Goal: Task Accomplishment & Management: Use online tool/utility

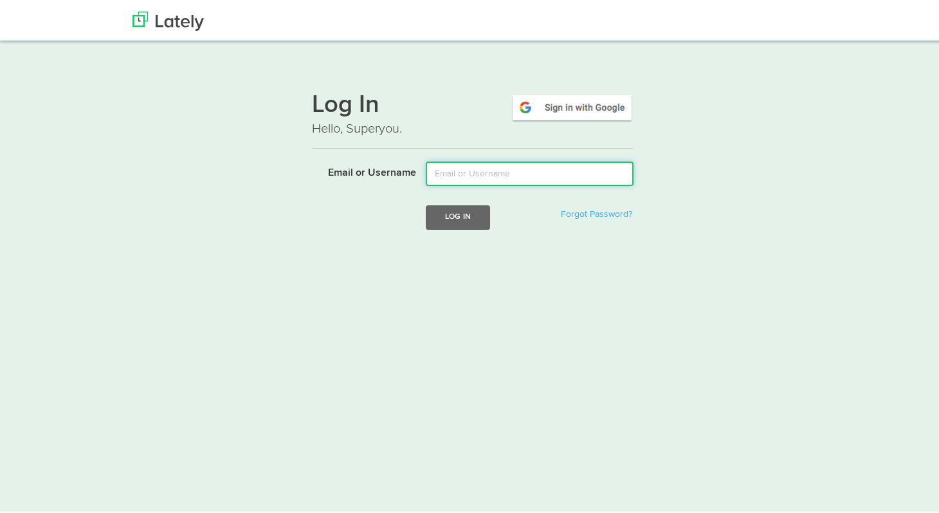
click at [473, 176] on input "Email or Username" at bounding box center [530, 172] width 208 height 24
type input "[EMAIL_ADDRESS][DOMAIN_NAME]"
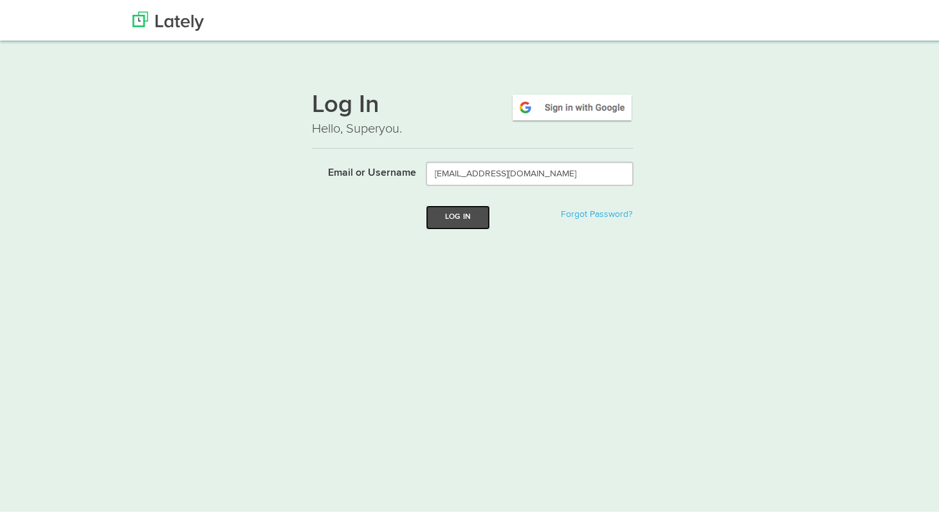
click at [442, 218] on button "Log In" at bounding box center [458, 215] width 64 height 24
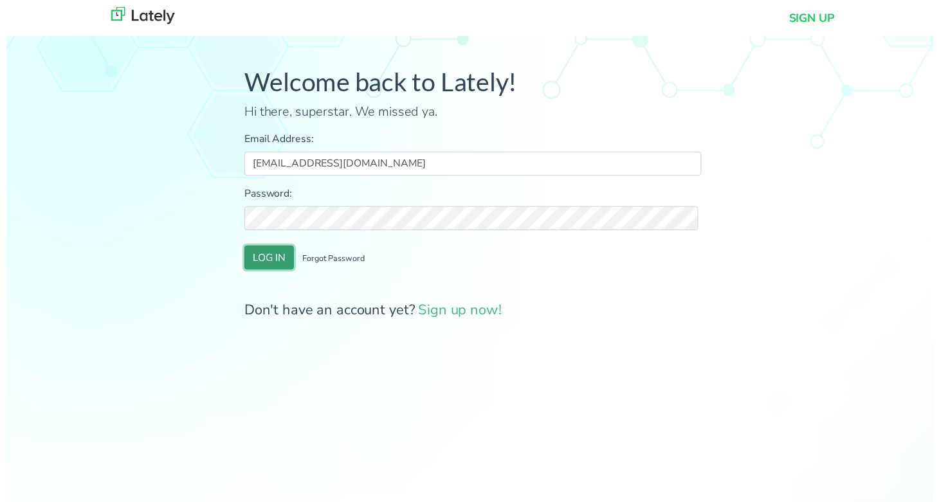
click at [266, 265] on button "LOG IN" at bounding box center [266, 261] width 50 height 24
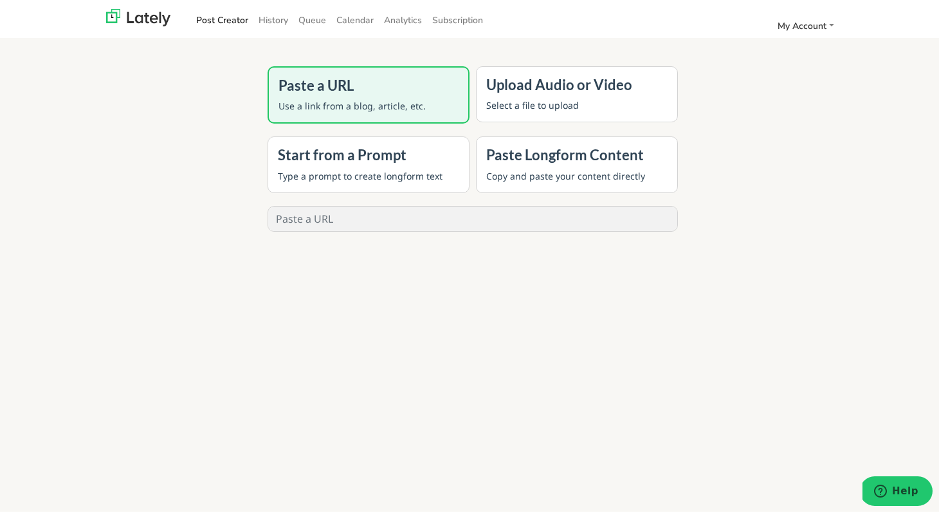
click at [226, 21] on link "Post Creator" at bounding box center [222, 18] width 62 height 21
click at [275, 17] on link "History" at bounding box center [273, 18] width 40 height 21
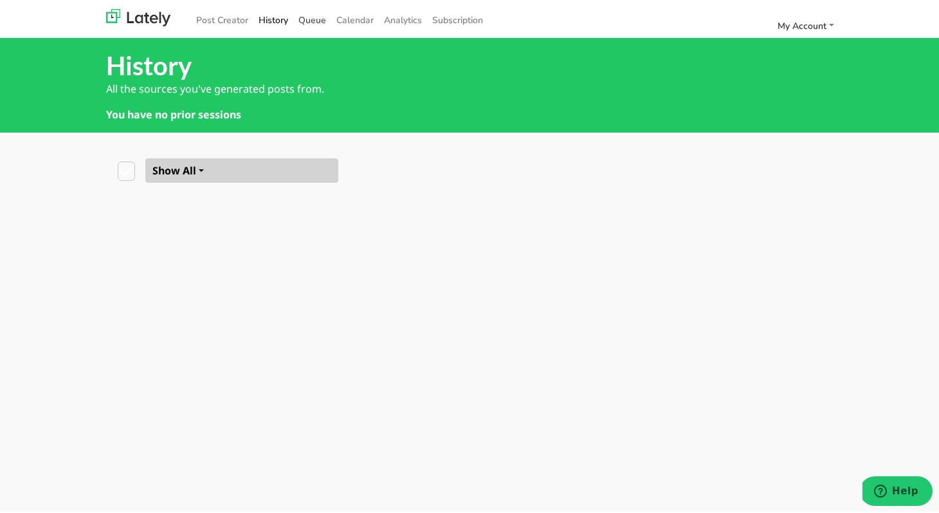
click at [302, 20] on link "Queue" at bounding box center [312, 18] width 38 height 21
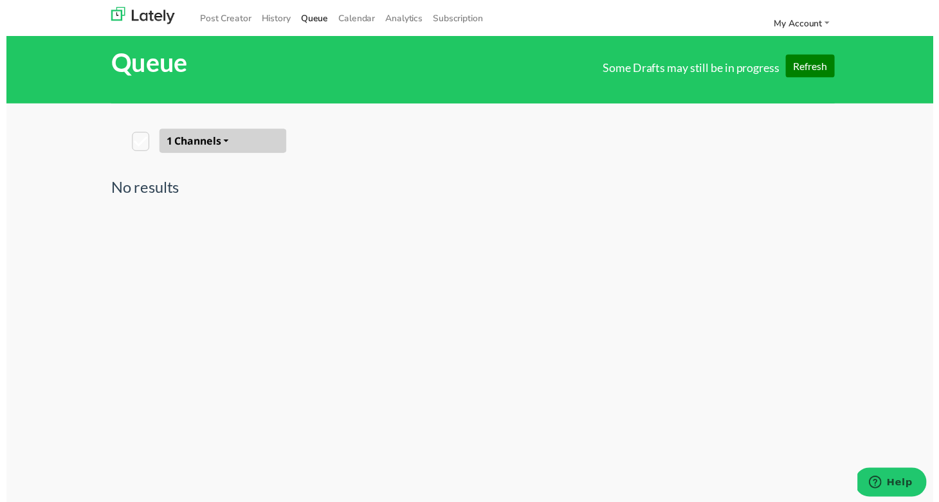
click at [218, 142] on button "1 Channels" at bounding box center [219, 143] width 129 height 24
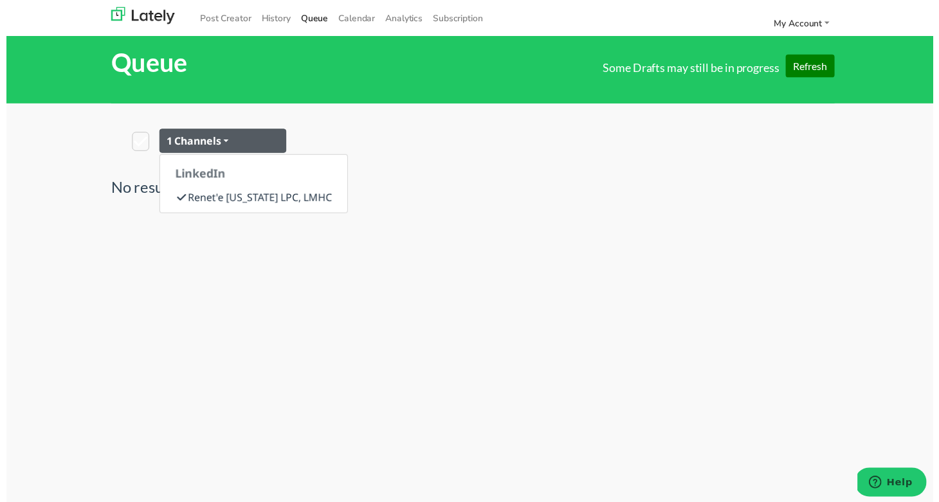
click at [335, 148] on div "1 Channels LinkedIn Renet'e Washington LPC, LMHC" at bounding box center [473, 143] width 714 height 24
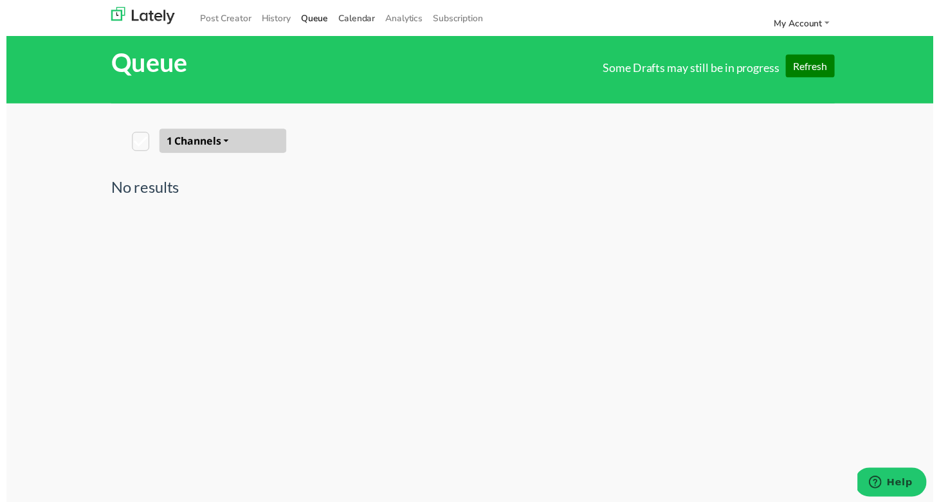
click at [354, 17] on span "Calendar" at bounding box center [354, 18] width 37 height 12
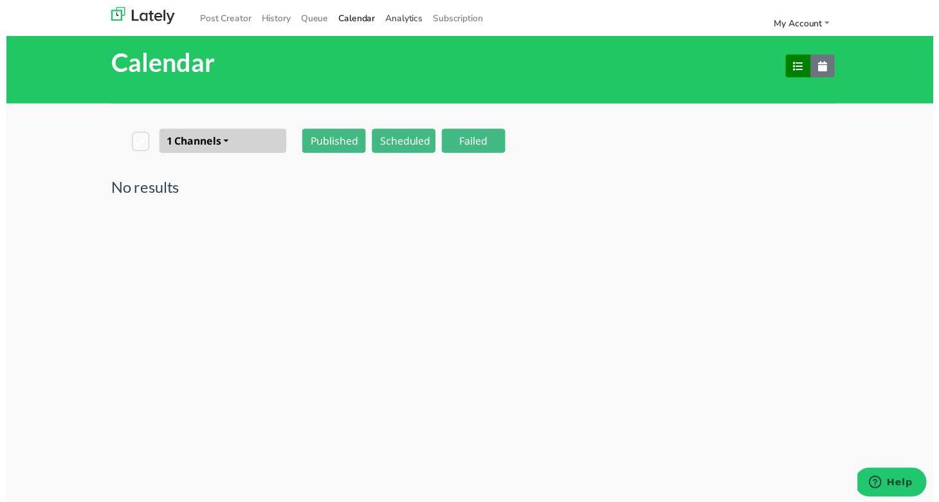
click at [400, 21] on link "Analytics" at bounding box center [403, 18] width 48 height 21
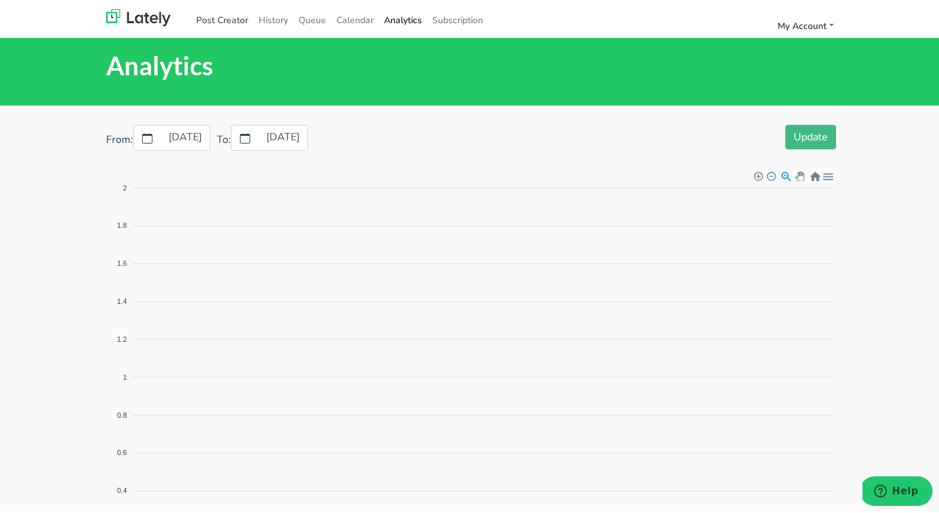
click at [229, 17] on link "Post Creator" at bounding box center [222, 18] width 62 height 21
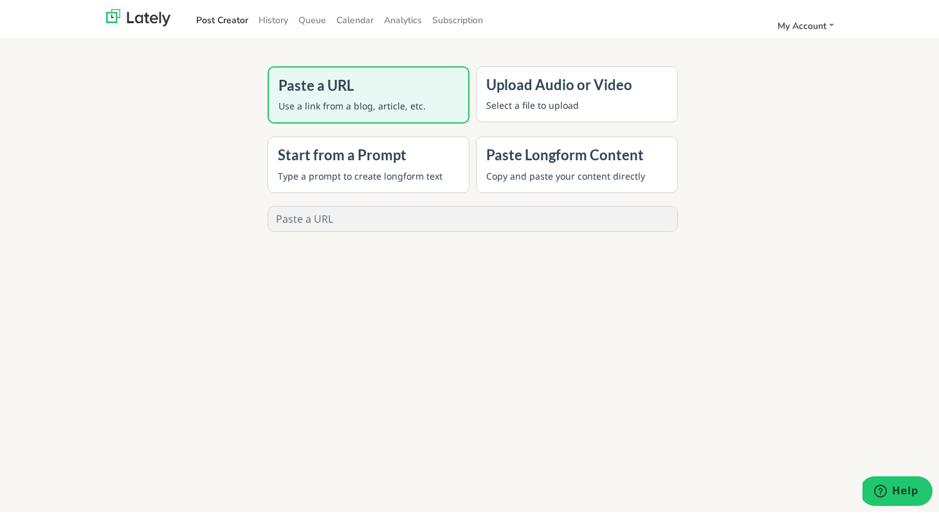
click at [427, 99] on p "Use a link from a blog, article, etc." at bounding box center [369, 104] width 180 height 14
click at [368, 96] on div "Paste a URL Use a link from a blog, article, etc." at bounding box center [369, 92] width 202 height 57
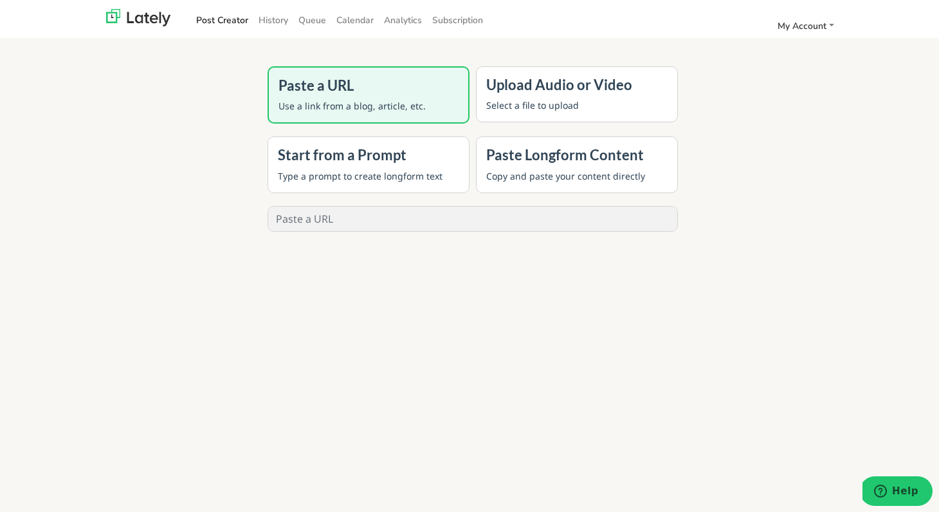
click at [331, 221] on input "text" at bounding box center [472, 217] width 409 height 24
paste input "[URL][DOMAIN_NAME]"
type input "[URL][DOMAIN_NAME]"
click at [462, 261] on button "GENERATE" at bounding box center [472, 260] width 102 height 28
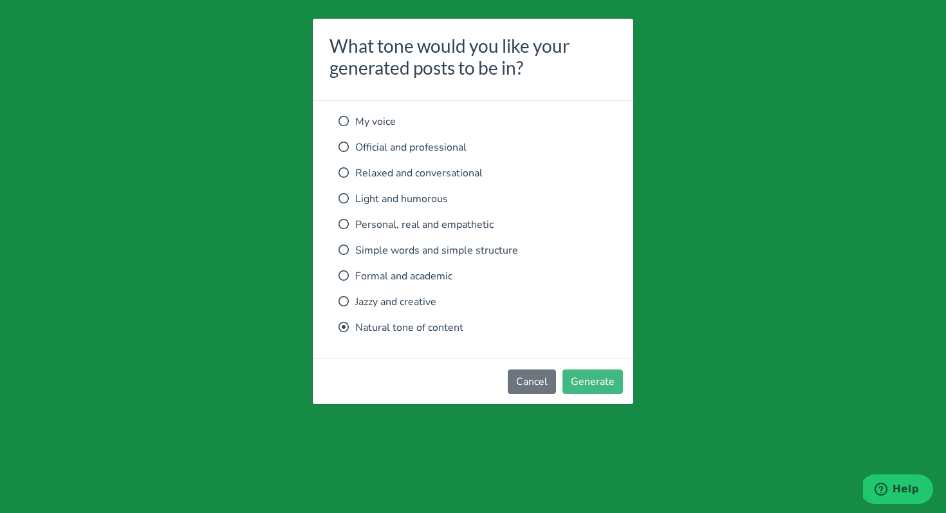
click at [347, 169] on icon at bounding box center [343, 172] width 10 height 10
click at [345, 223] on icon at bounding box center [343, 224] width 10 height 10
click at [588, 385] on button "Generate" at bounding box center [592, 381] width 60 height 24
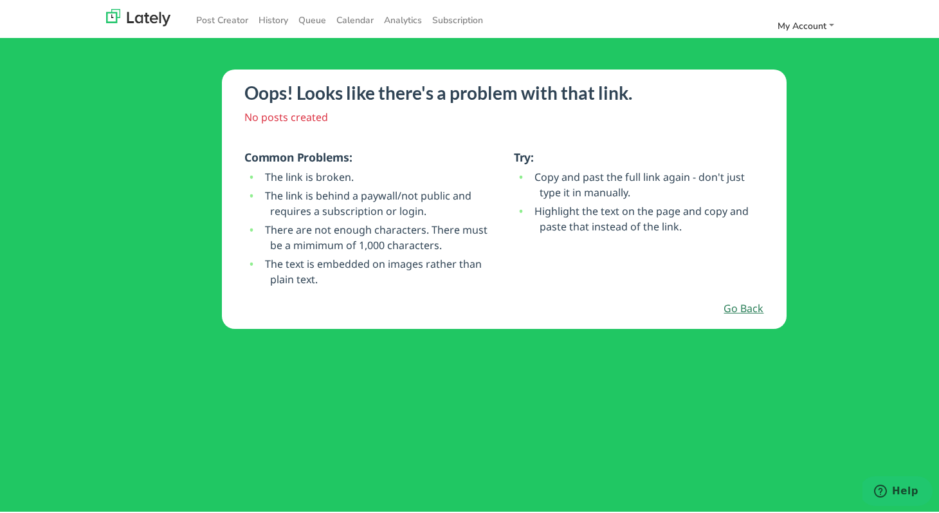
click at [740, 307] on link "Go Back" at bounding box center [744, 306] width 40 height 15
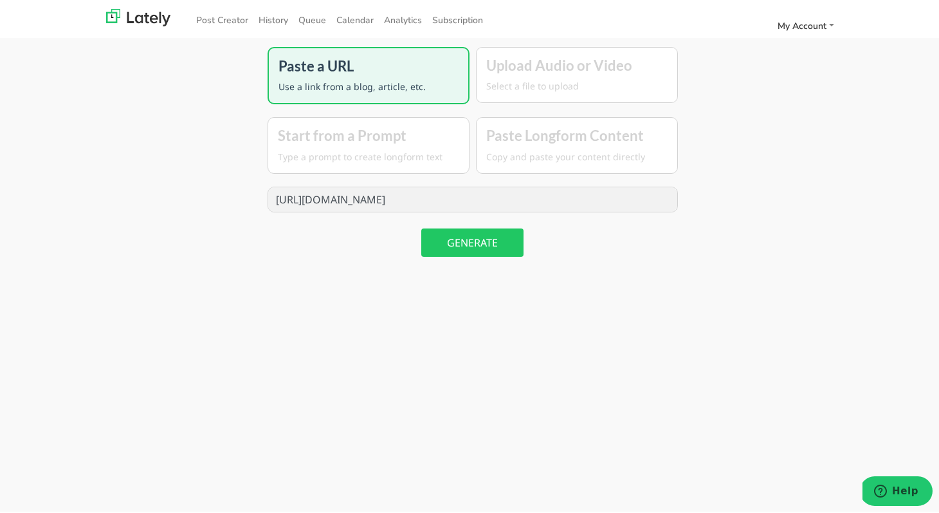
click at [466, 203] on input "[URL][DOMAIN_NAME]" at bounding box center [472, 197] width 409 height 24
type input "https://www.instagram.com/refinedatl"
click at [466, 235] on button "GENERATE" at bounding box center [472, 240] width 102 height 28
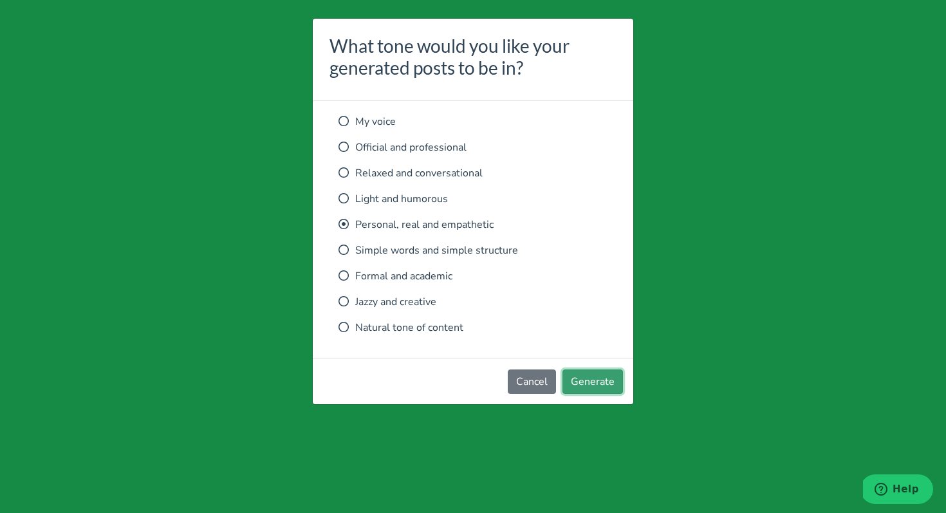
click at [600, 384] on button "Generate" at bounding box center [592, 381] width 60 height 24
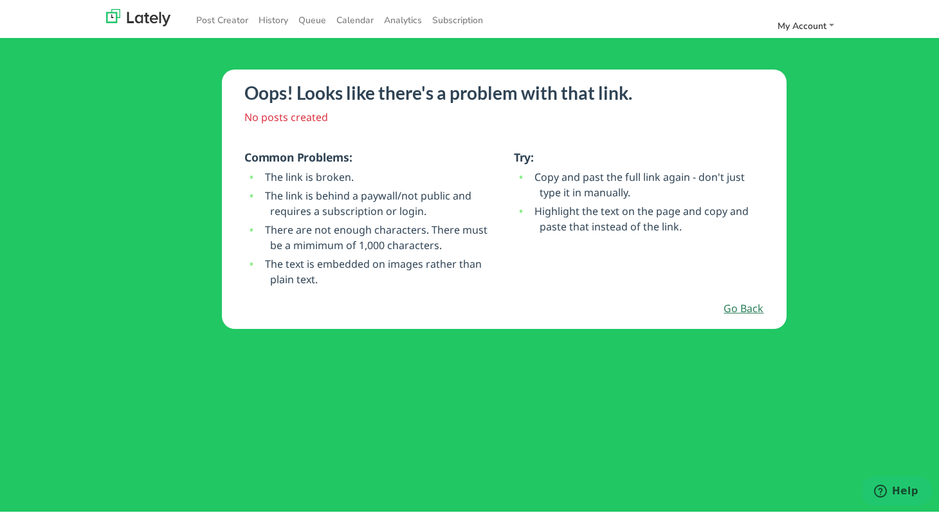
click at [742, 304] on link "Go Back" at bounding box center [744, 306] width 40 height 15
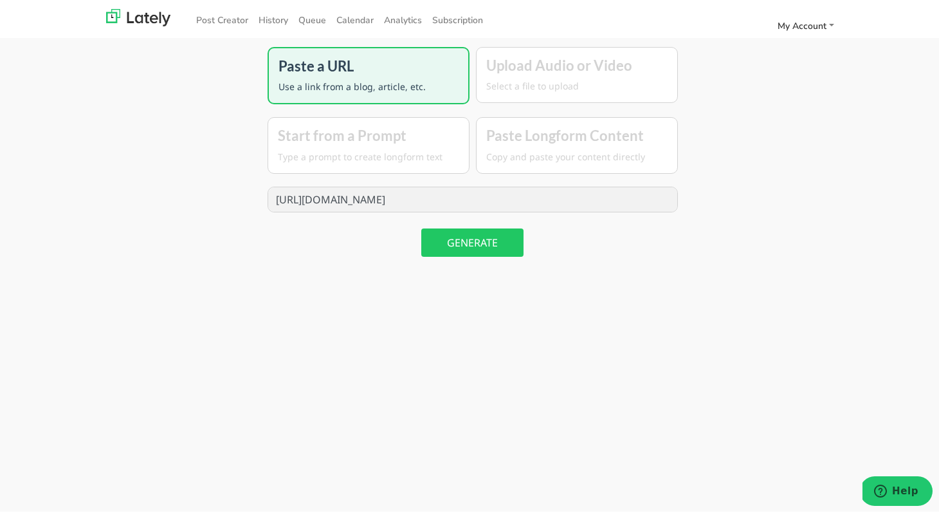
click at [382, 156] on p "Type a prompt to create longform text" at bounding box center [368, 155] width 181 height 14
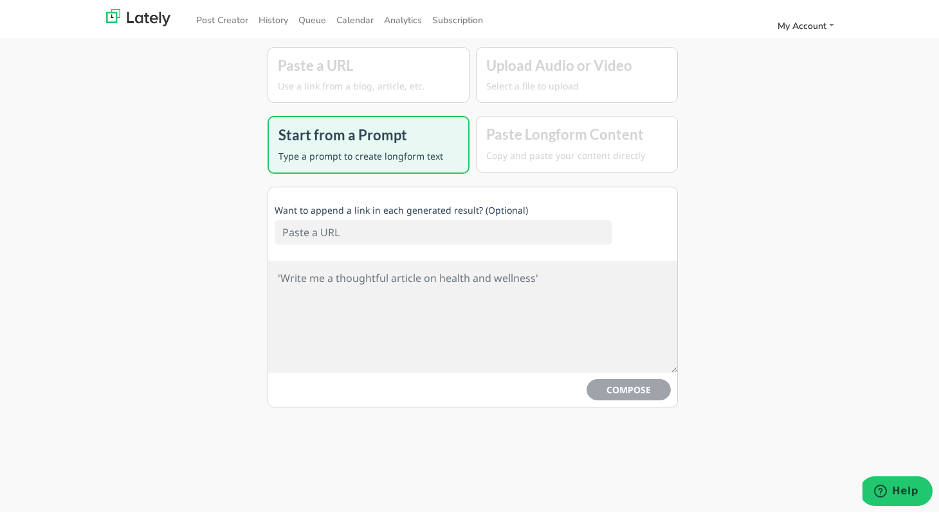
click at [614, 143] on div "Paste Longform Content Copy and paste your content directly" at bounding box center [577, 142] width 202 height 56
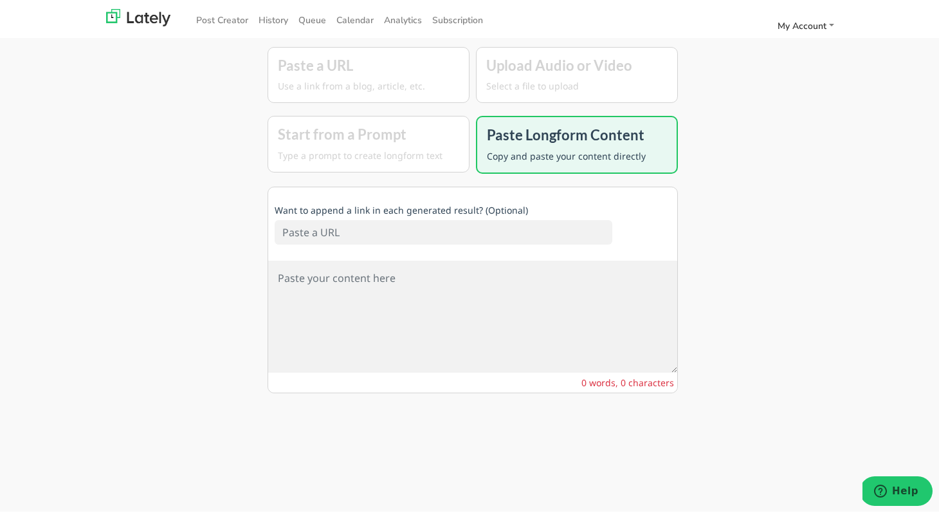
click at [351, 227] on input at bounding box center [444, 230] width 338 height 24
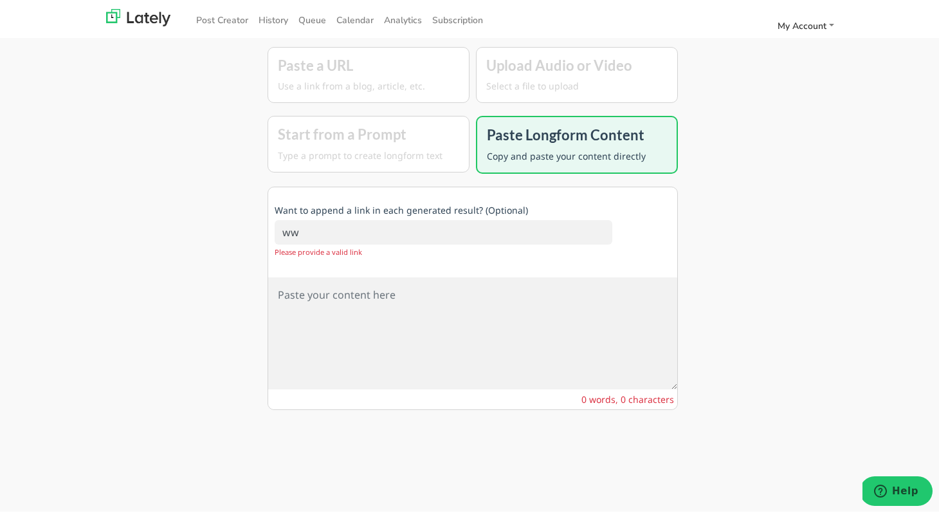
type input "w"
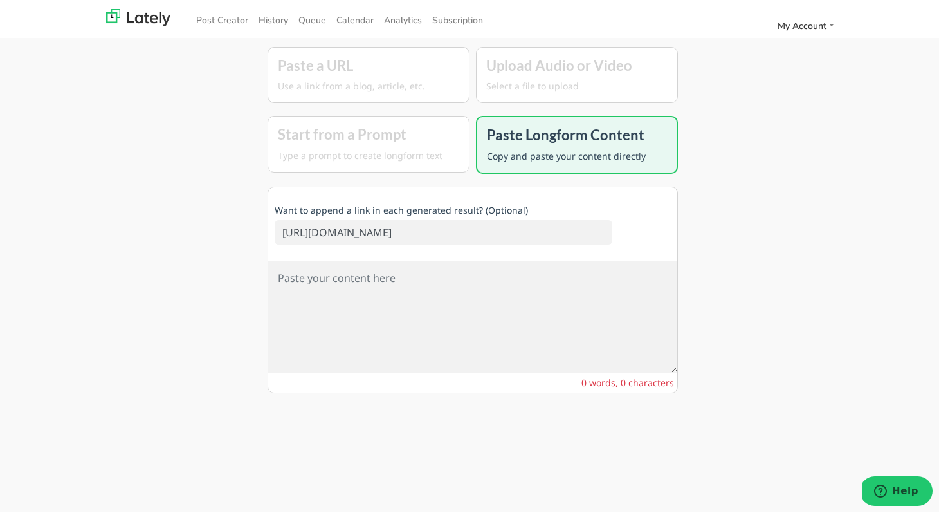
type input "https://www.instagram.com/refinedatl"
click at [309, 314] on textarea at bounding box center [472, 315] width 409 height 112
click at [302, 329] on textarea "To enrich screen reader interactions, please activate Accessibility in Grammarl…" at bounding box center [472, 315] width 409 height 112
click at [291, 279] on textarea "To enrich screen reader interactions, please activate Accessibility in Grammarl…" at bounding box center [472, 315] width 409 height 112
paste textarea "[URL][DOMAIN_NAME]"
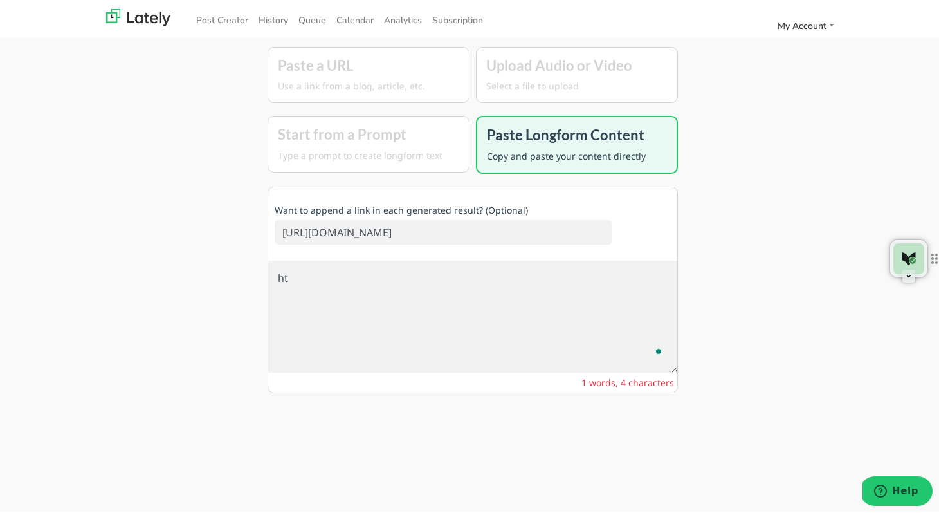
type textarea "h"
click at [528, 278] on textarea "To enrich screen reader interactions, please activate Accessibility in Grammarl…" at bounding box center [472, 315] width 409 height 112
click at [738, 190] on div "Paste a URL Use a link from a blog, article, etc. Upload Audio or Video Select …" at bounding box center [473, 298] width 714 height 513
click at [397, 77] on p "Use a link from a blog, article, etc." at bounding box center [368, 84] width 181 height 14
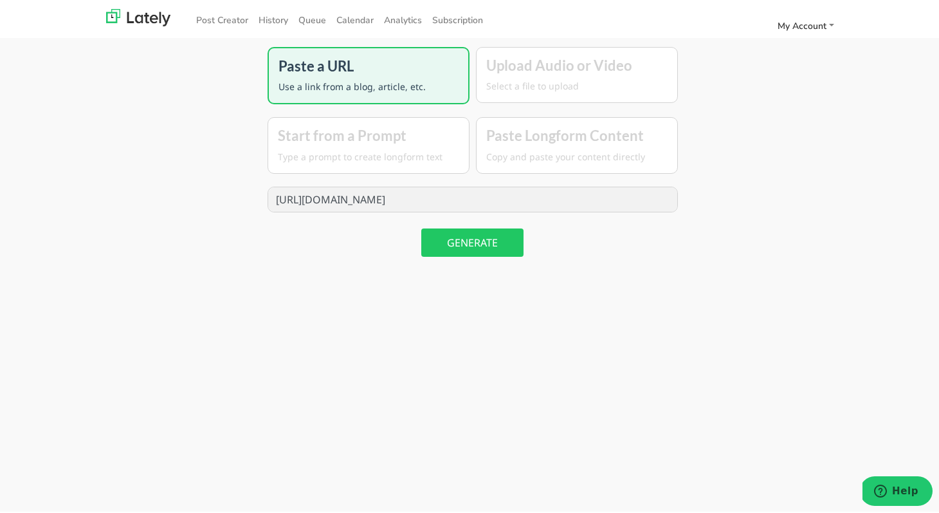
drag, startPoint x: 273, startPoint y: 197, endPoint x: 520, endPoint y: 174, distance: 248.8
click at [520, 179] on div "Paste a URL Use a link from a blog, article, etc. Upload Audio or Video Select …" at bounding box center [473, 298] width 500 height 513
type input "hhttps://www.instagram.com/refinedatl"
drag, startPoint x: 502, startPoint y: 174, endPoint x: 474, endPoint y: 182, distance: 28.7
click at [474, 181] on div "Paste a URL Use a link from a blog, article, etc. Upload Audio or Video Select …" at bounding box center [473, 298] width 500 height 513
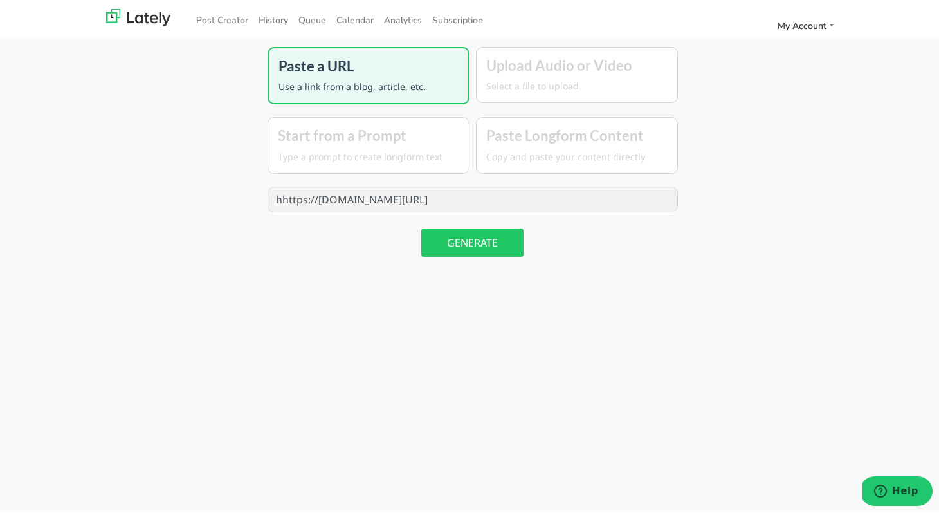
click at [472, 194] on input "hhttps://www.instagram.com/refinedatl" at bounding box center [472, 197] width 409 height 24
drag, startPoint x: 472, startPoint y: 194, endPoint x: 322, endPoint y: 186, distance: 150.1
click at [322, 186] on input "hhttps://www.instagram.com/refinedatl" at bounding box center [472, 197] width 409 height 24
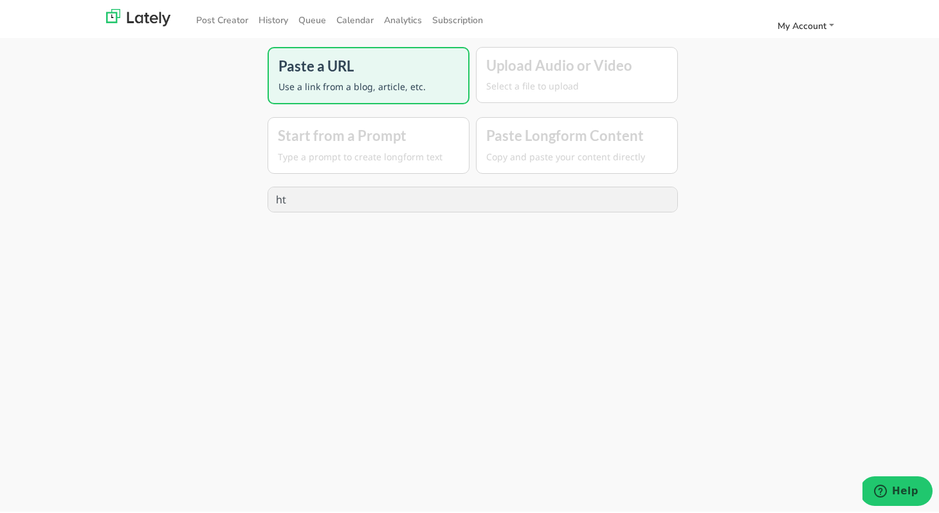
type input "h"
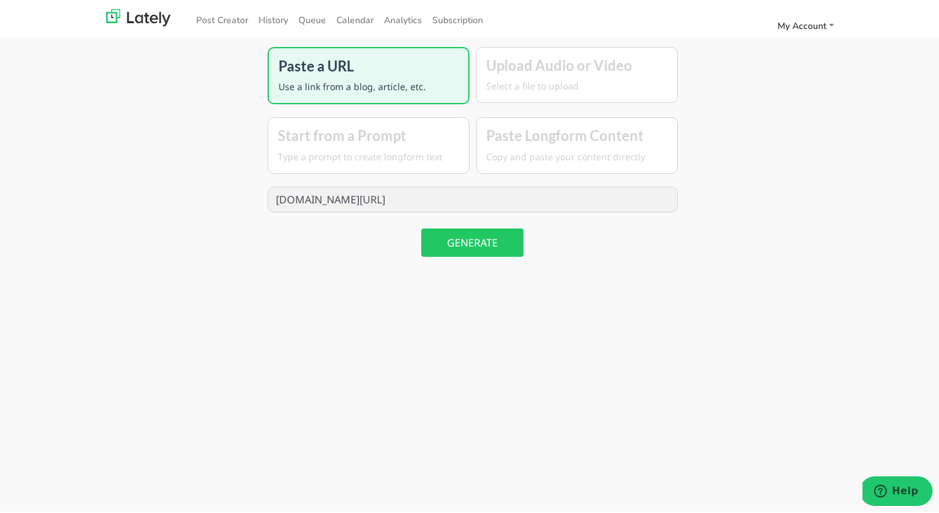
type input "www.instagram.com/refinedatl"
click at [468, 244] on button "GENERATE" at bounding box center [472, 240] width 102 height 28
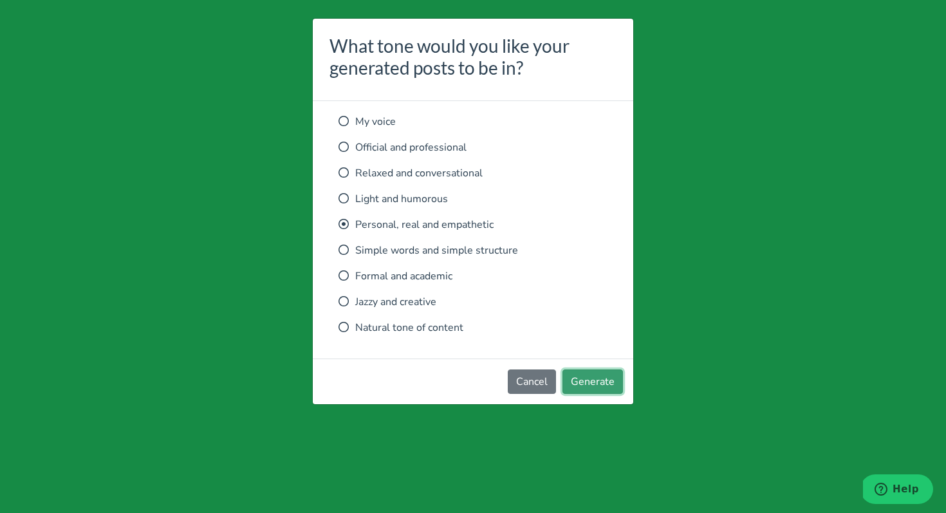
click at [594, 379] on button "Generate" at bounding box center [592, 381] width 60 height 24
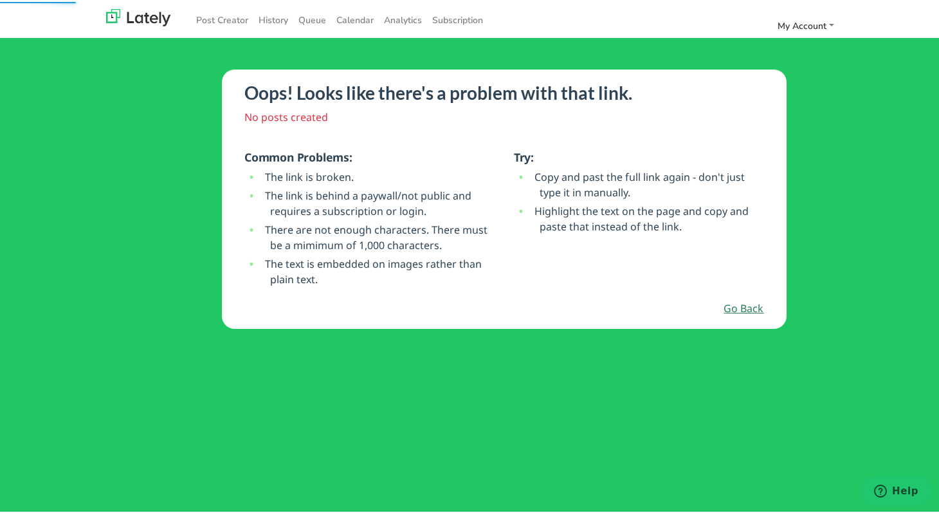
click at [739, 308] on link "Go Back" at bounding box center [744, 306] width 40 height 15
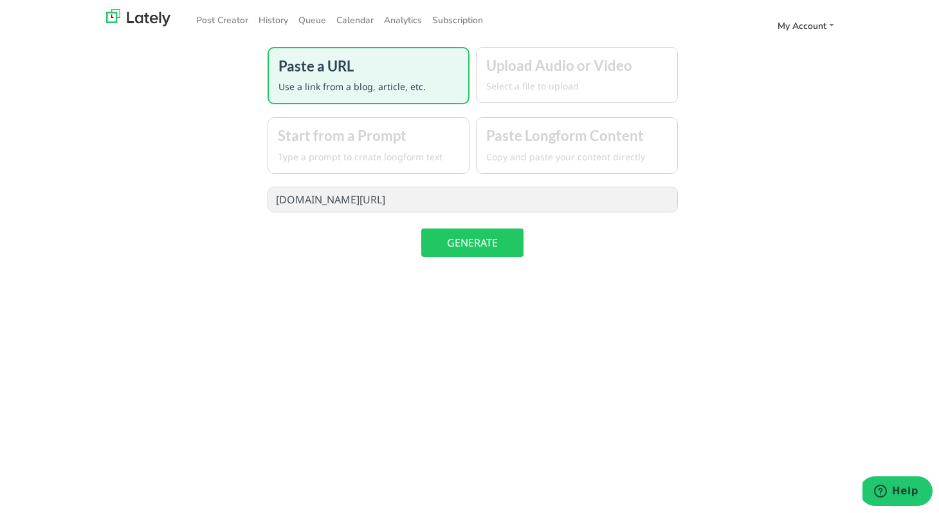
click at [373, 154] on p "Type a prompt to create longform text" at bounding box center [368, 155] width 181 height 14
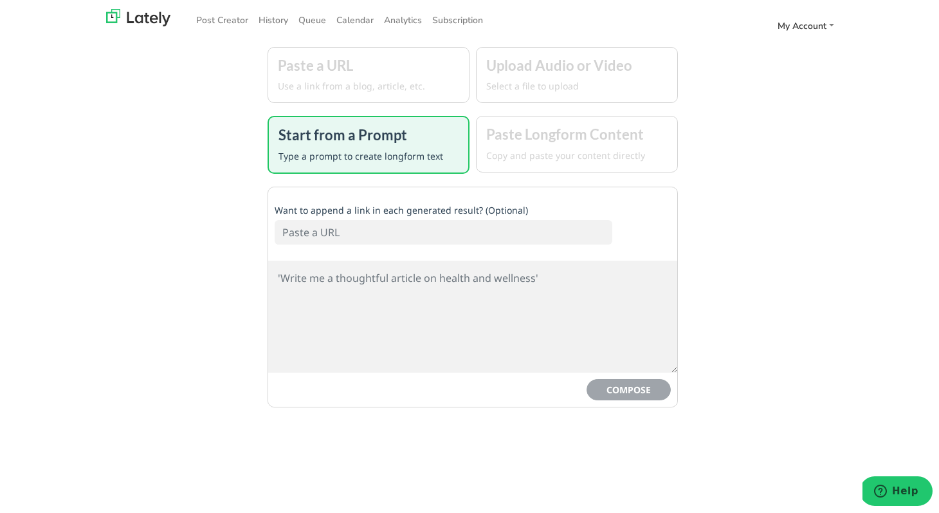
click at [364, 271] on textarea at bounding box center [472, 315] width 409 height 112
paste textarea "Refined Beginnings was created with one purpose: to provide a safe and supporti…"
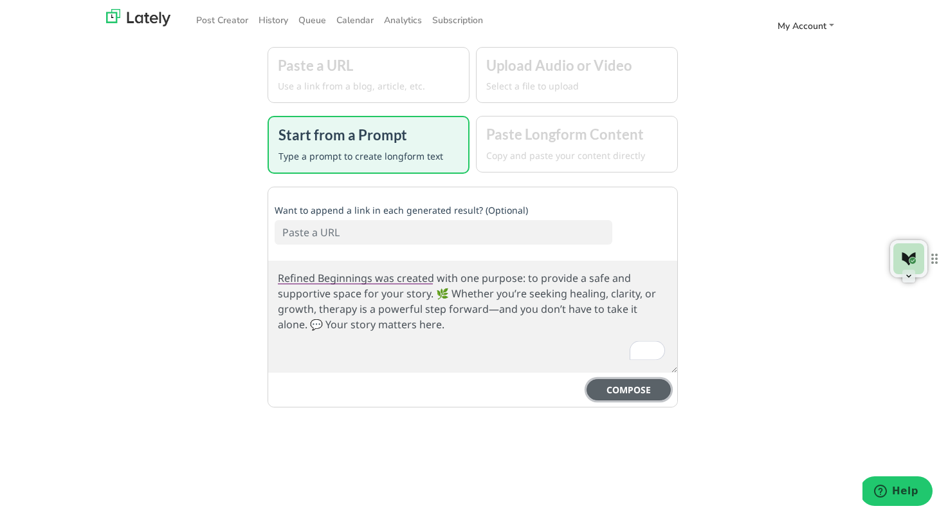
click at [625, 391] on button "COMPOSE" at bounding box center [629, 387] width 84 height 21
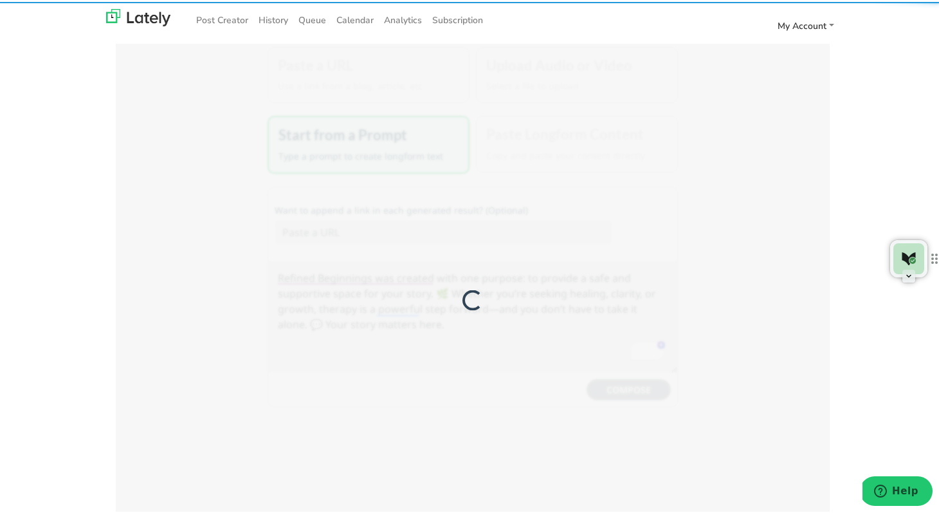
type textarea "At Refined Beginnings, we understand that life can be challenging and overwhelm…"
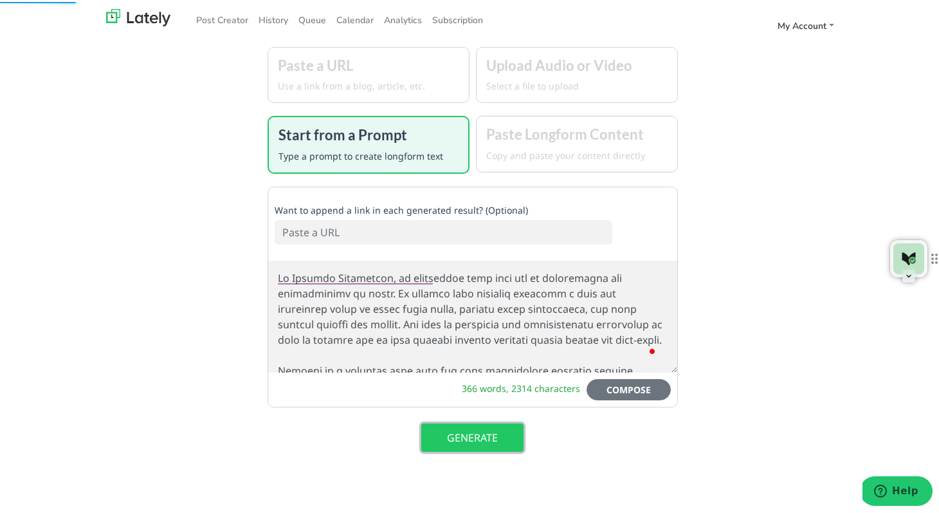
click at [494, 434] on button "GENERATE" at bounding box center [472, 435] width 102 height 28
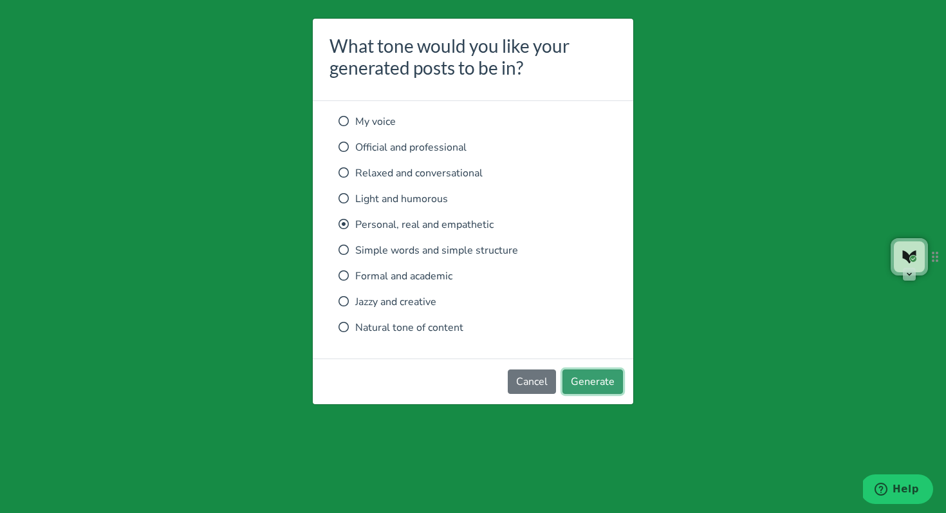
click at [596, 389] on button "Generate" at bounding box center [592, 381] width 60 height 24
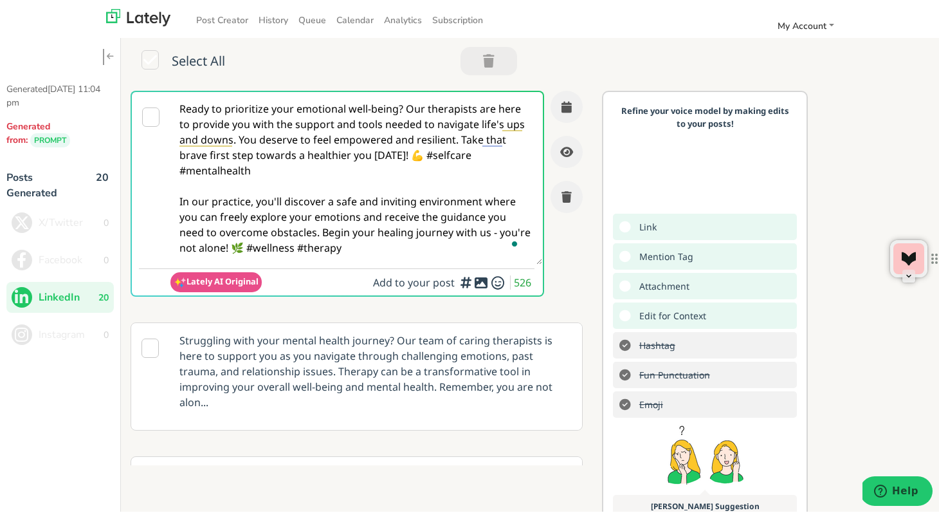
click at [412, 155] on textarea "Ready to prioritize your emotional well-being? Our therapists are here to provi…" at bounding box center [356, 176] width 372 height 172
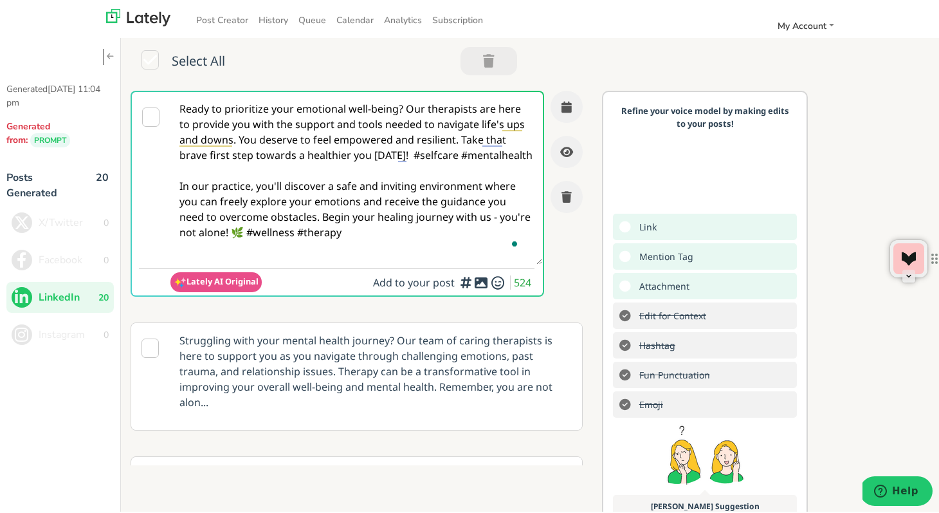
type textarea "Ready to prioritize your emotional well-being? Our therapists are here to provi…"
click at [490, 281] on icon at bounding box center [497, 281] width 15 height 1
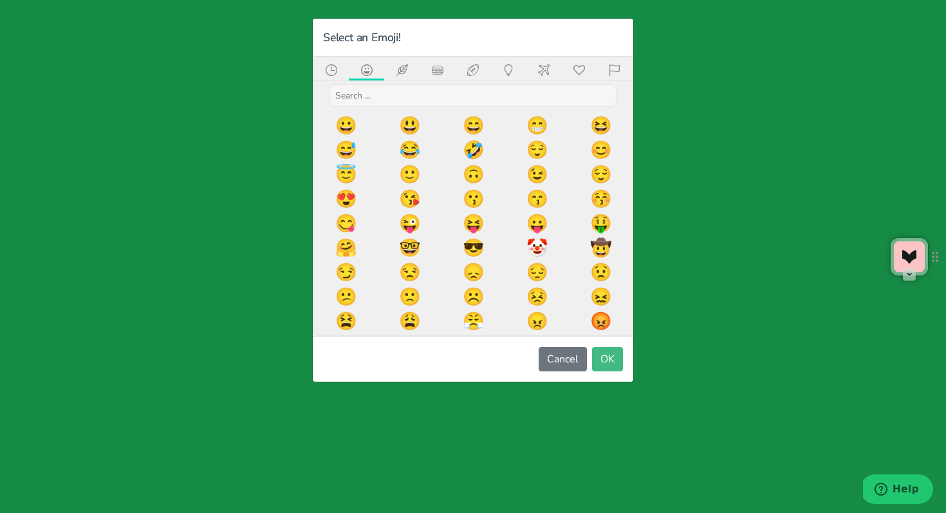
click at [446, 94] on input "text" at bounding box center [472, 95] width 287 height 23
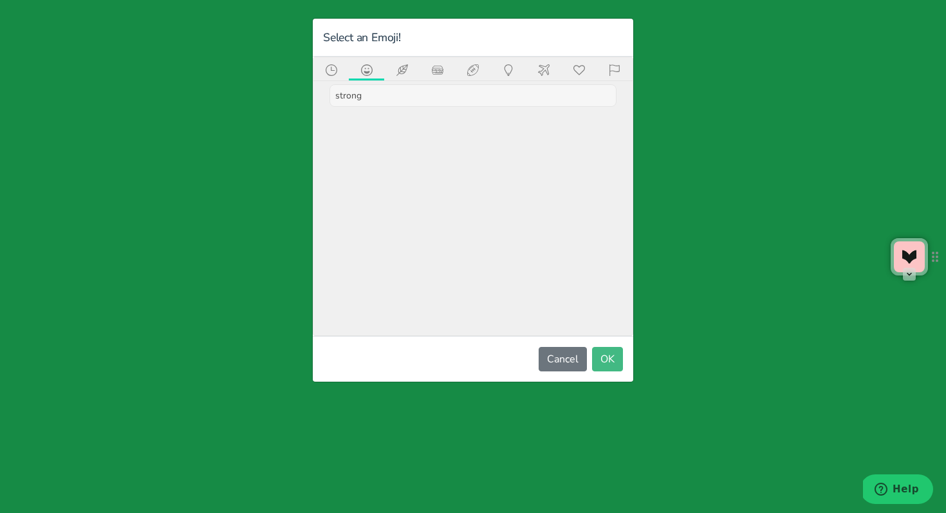
click at [367, 71] on icon at bounding box center [366, 70] width 15 height 12
click at [365, 69] on icon at bounding box center [366, 70] width 15 height 12
click at [404, 69] on icon at bounding box center [401, 70] width 15 height 12
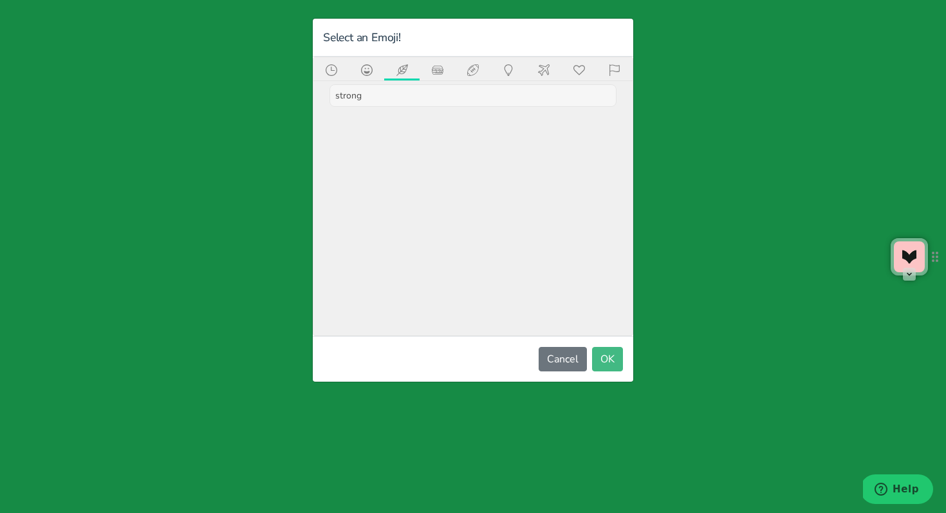
click at [385, 89] on input "strong" at bounding box center [472, 95] width 287 height 23
type input "s"
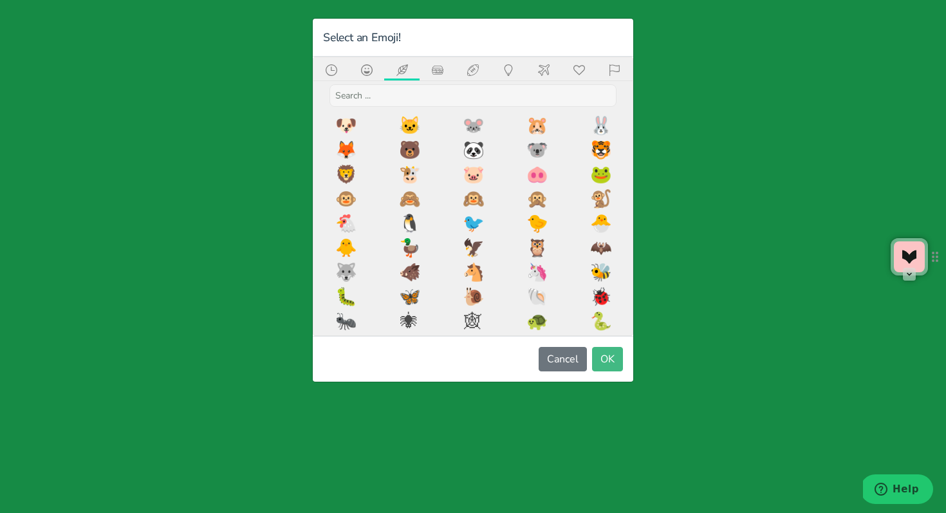
click at [367, 68] on icon at bounding box center [367, 70] width 12 height 12
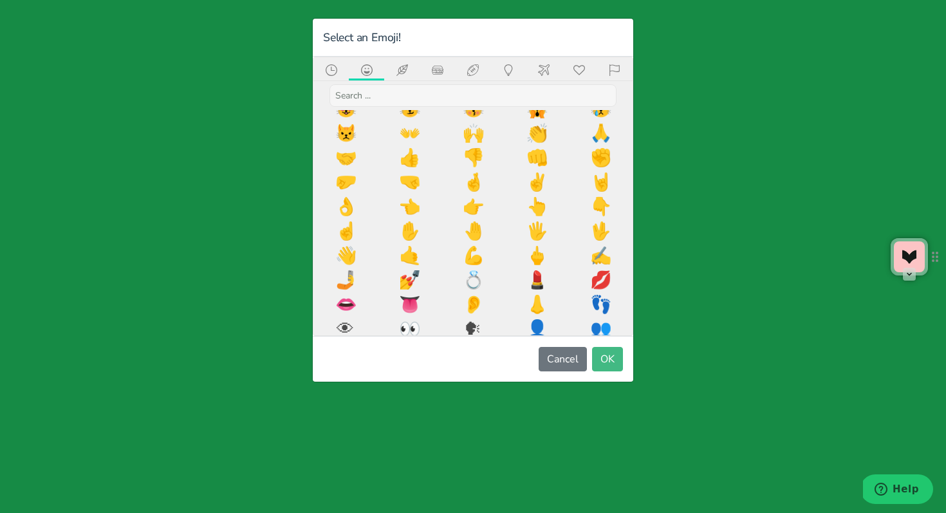
scroll to position [459, 0]
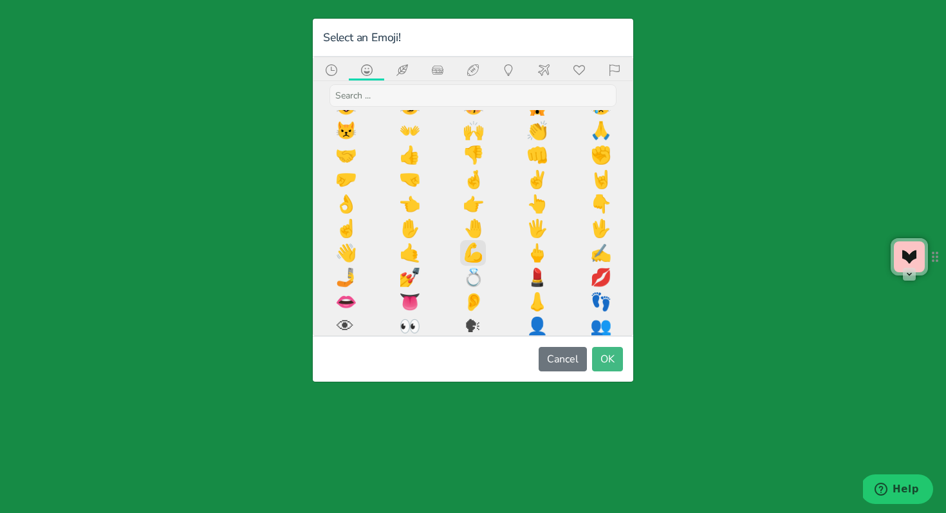
click at [481, 253] on span "💪" at bounding box center [473, 253] width 26 height 26
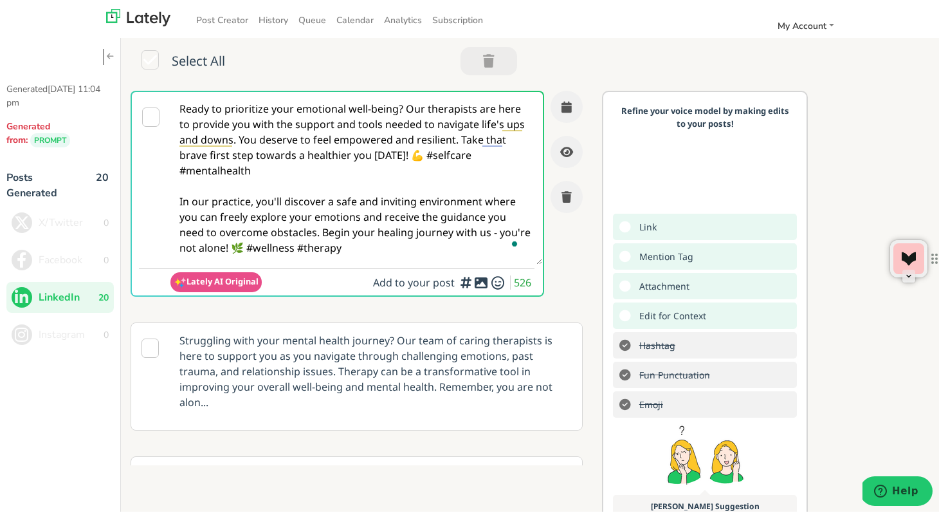
click at [410, 157] on textarea "Ready to prioritize your emotional well-being? Our therapists are here to provi…" at bounding box center [356, 176] width 372 height 172
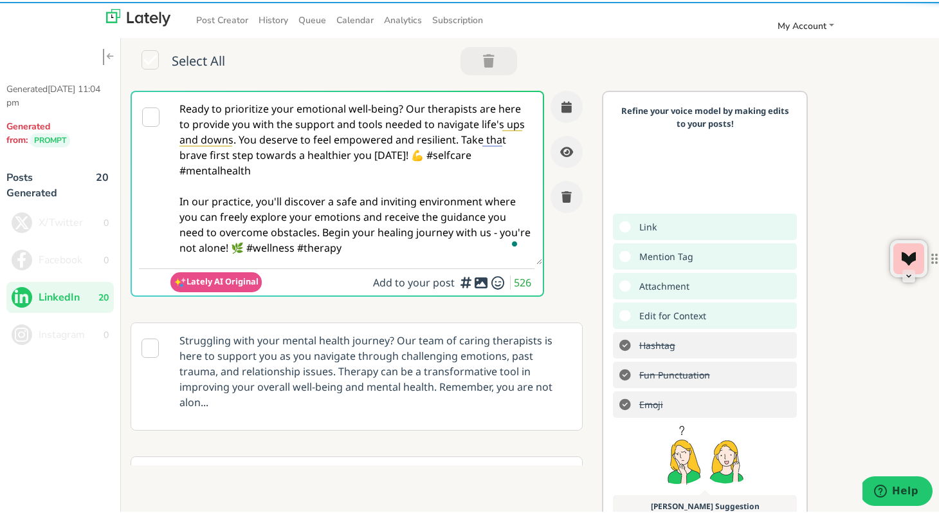
type textarea "Ready to prioritize your emotional well-being? Our therapists are here to provi…"
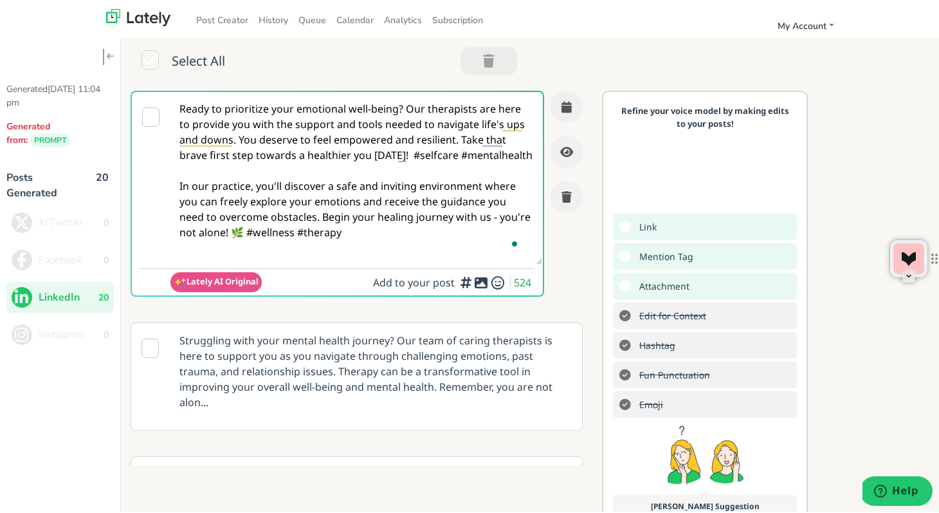
click at [488, 278] on div at bounding box center [488, 278] width 8 height 4
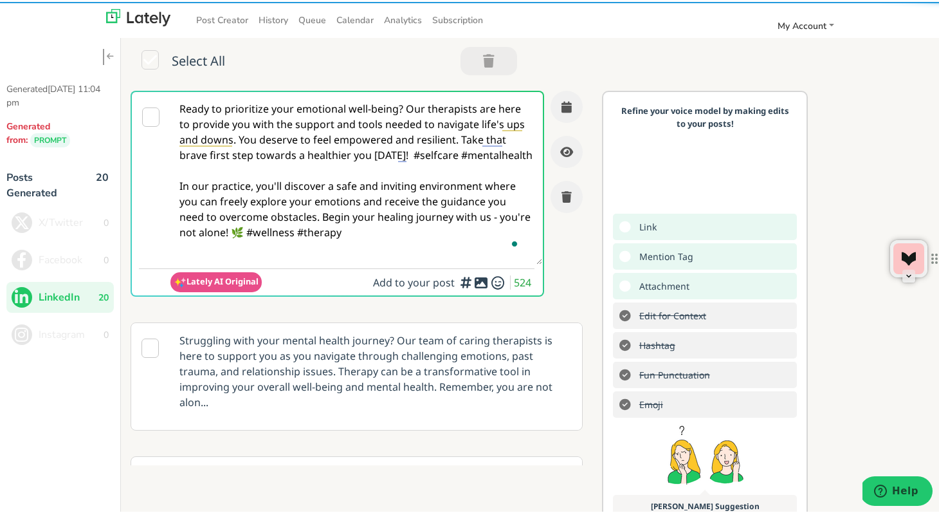
click at [488, 278] on div at bounding box center [488, 278] width 8 height 4
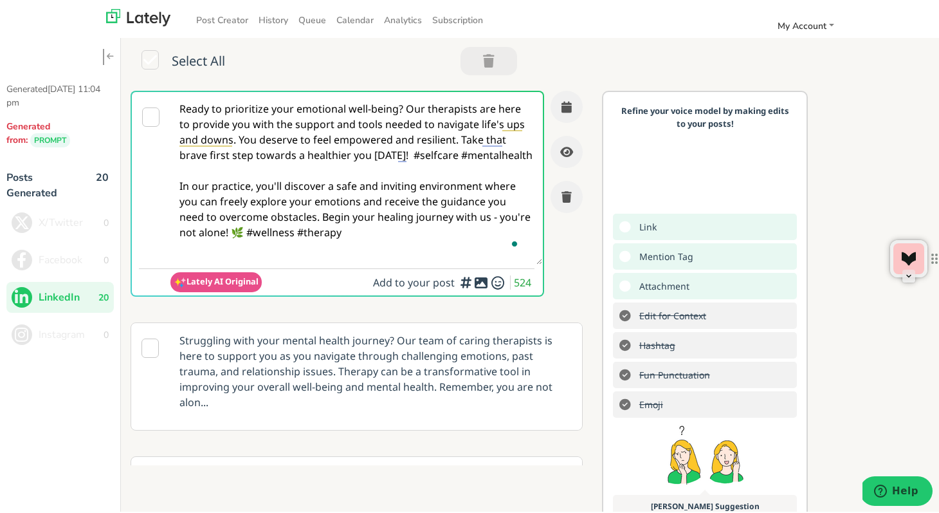
click at [490, 281] on icon at bounding box center [497, 281] width 15 height 1
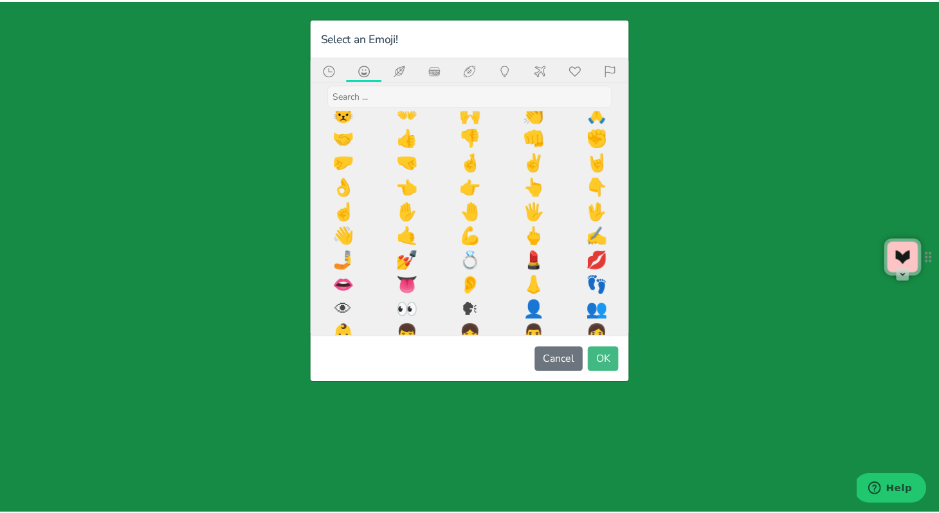
scroll to position [480, 0]
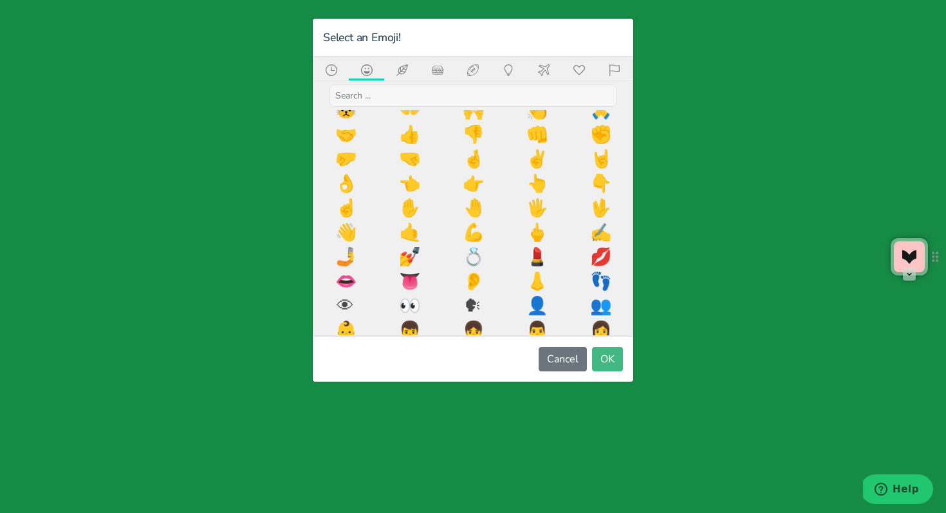
click at [710, 133] on div "Select an Emoji! × 😀 😃 😄 😁 😆 😅 😂 🤣 😌 😊 😇 🙂 🙃 😉 😌 😍 😘 😗 😙 😚 😋 😜 😝 😛 🤑 🤗 🤓 😎 🤡 🤠 …" at bounding box center [473, 256] width 946 height 513
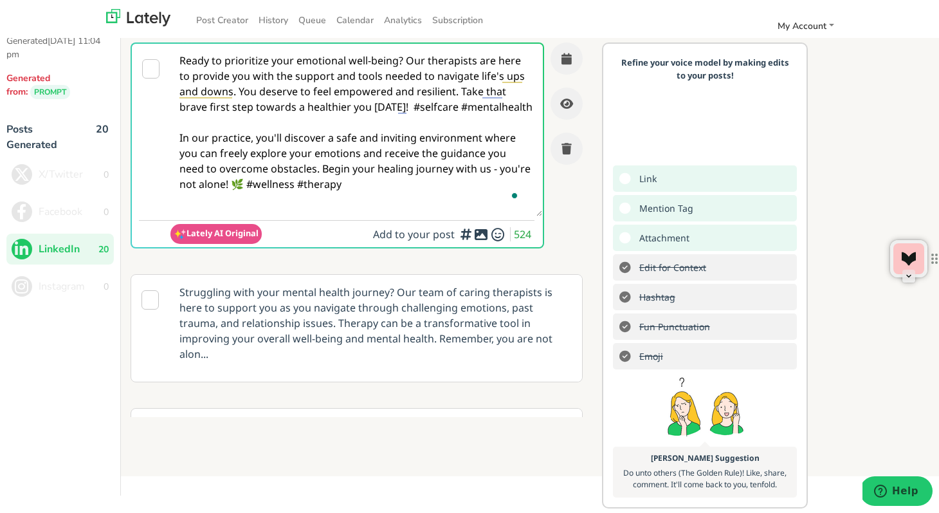
scroll to position [0, 0]
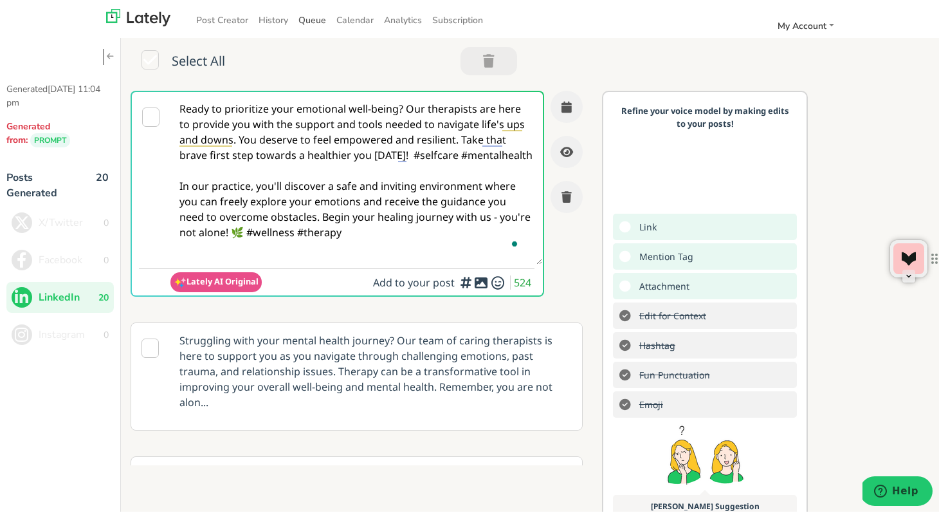
click at [308, 21] on link "Queue" at bounding box center [312, 18] width 38 height 21
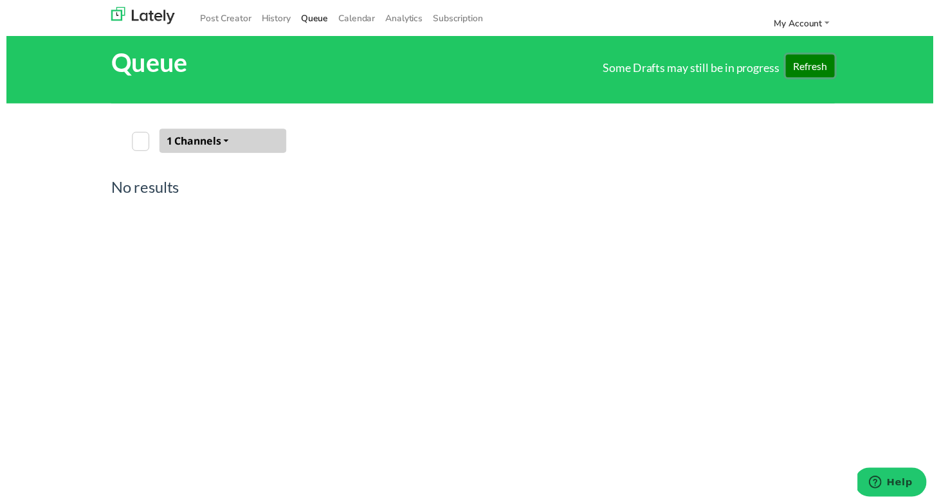
click at [810, 68] on button "Refresh" at bounding box center [815, 66] width 50 height 23
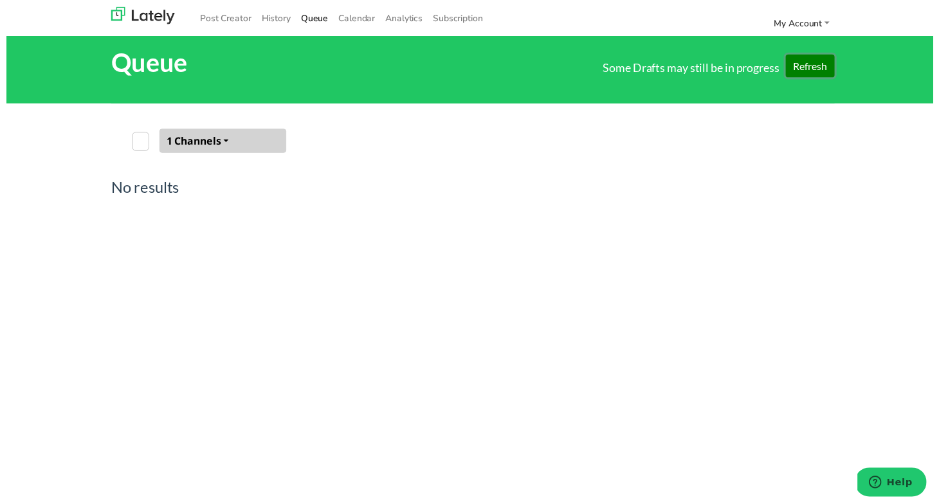
click at [225, 140] on button "1 Channels" at bounding box center [219, 143] width 129 height 24
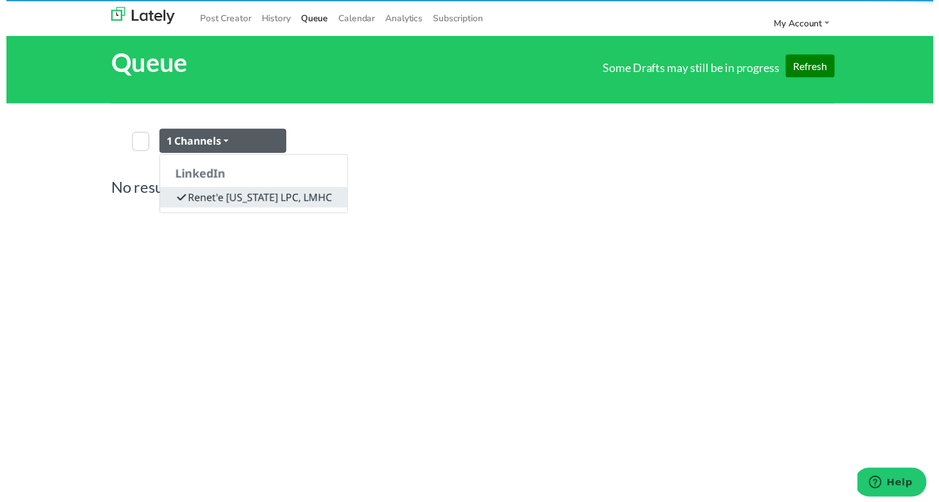
click at [209, 201] on link "Renet'e Washington LPC, LMHC" at bounding box center [251, 200] width 190 height 21
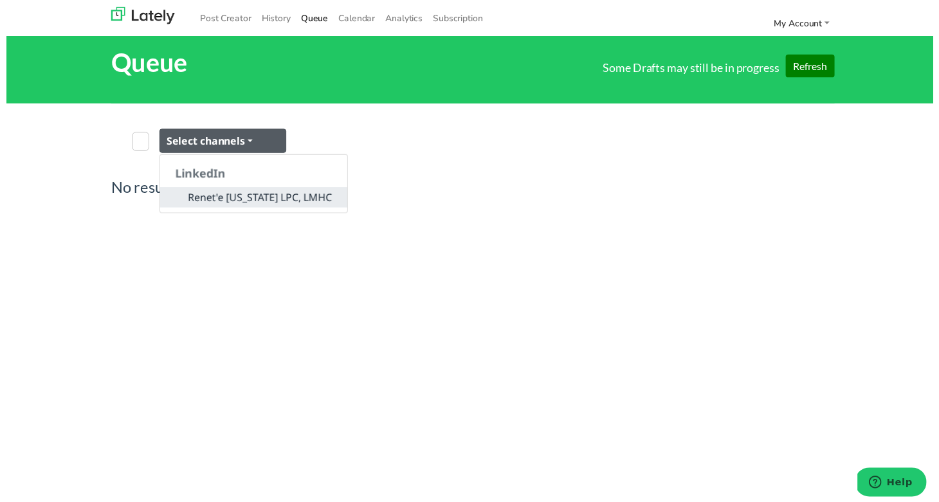
click at [209, 201] on link "Renet'e Washington LPC, LMHC" at bounding box center [251, 200] width 190 height 21
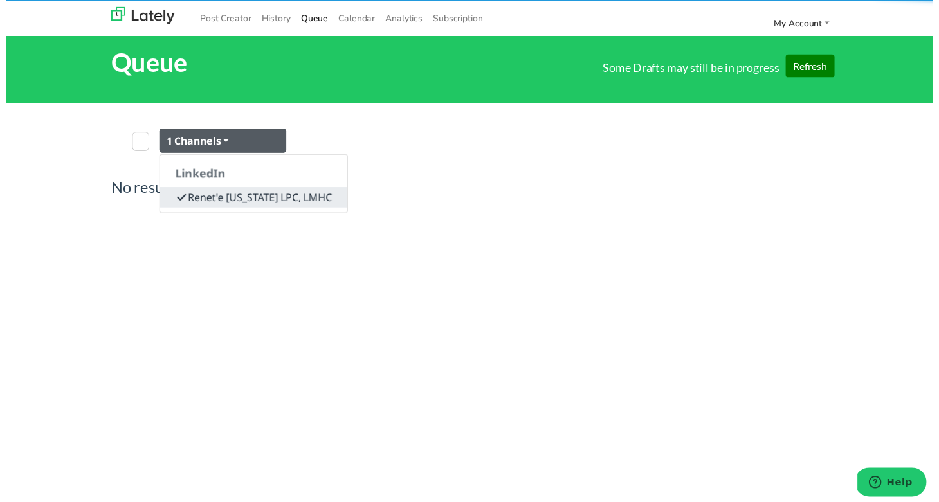
click at [209, 201] on link "Renet'e Washington LPC, LMHC" at bounding box center [251, 200] width 190 height 21
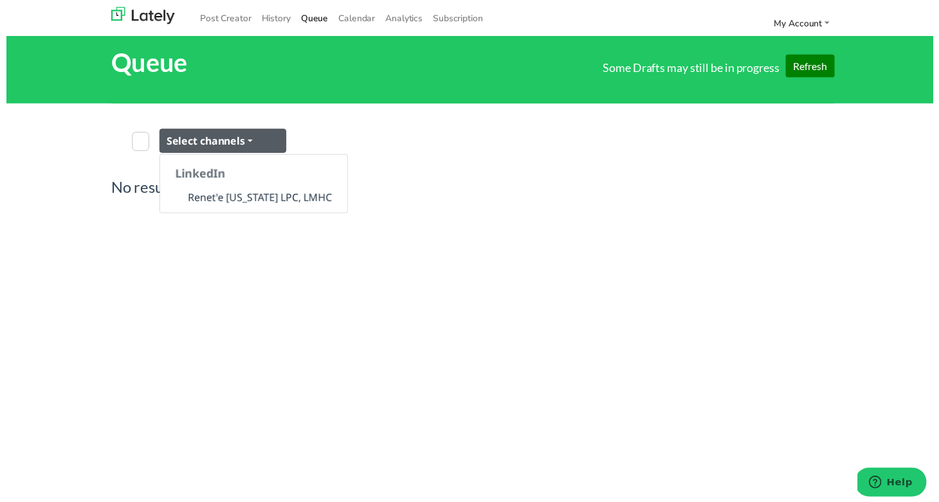
click at [419, 170] on div "Select channels LinkedIn Renet'e Washington LPC, LMHC" at bounding box center [473, 143] width 714 height 76
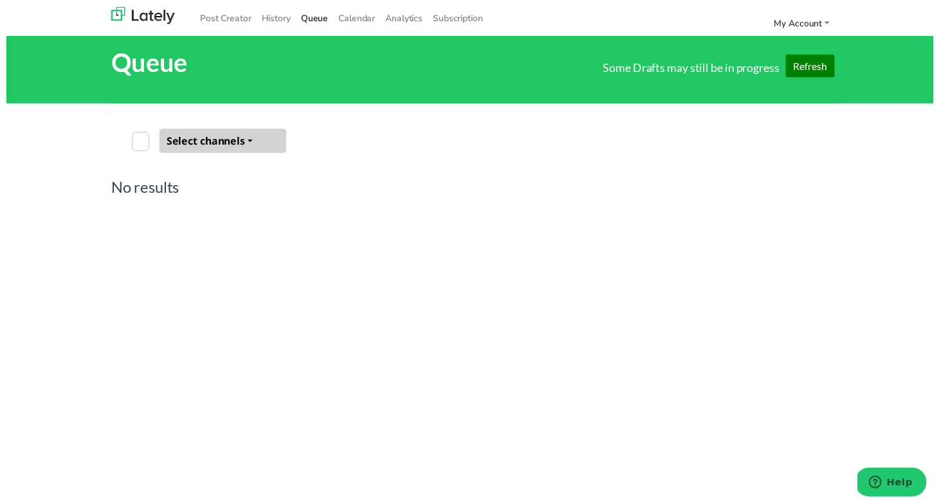
click at [246, 144] on button "Select channels" at bounding box center [219, 143] width 129 height 24
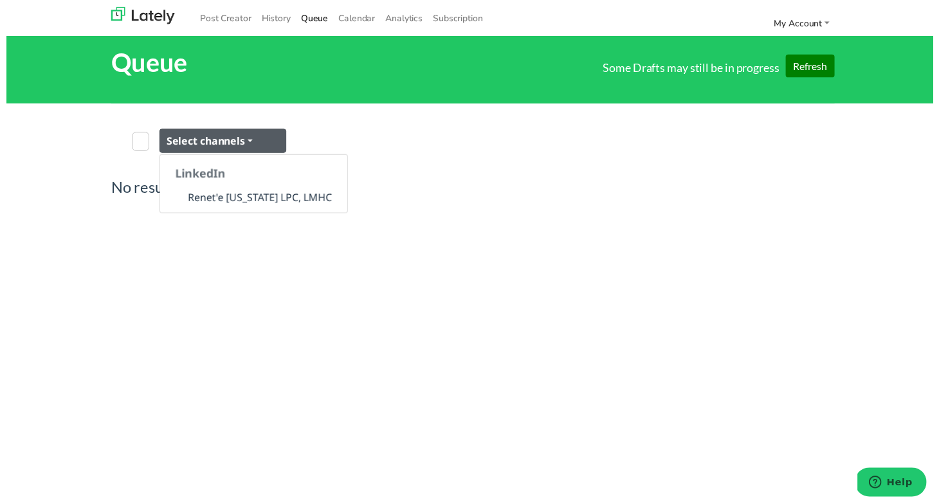
click at [200, 174] on header "LinkedIn" at bounding box center [251, 176] width 190 height 28
click at [202, 205] on link "Renet'e Washington LPC, LMHC" at bounding box center [251, 200] width 190 height 21
click at [473, 134] on div "1 Channels LinkedIn Renet'e Washington LPC, LMHC" at bounding box center [473, 143] width 714 height 24
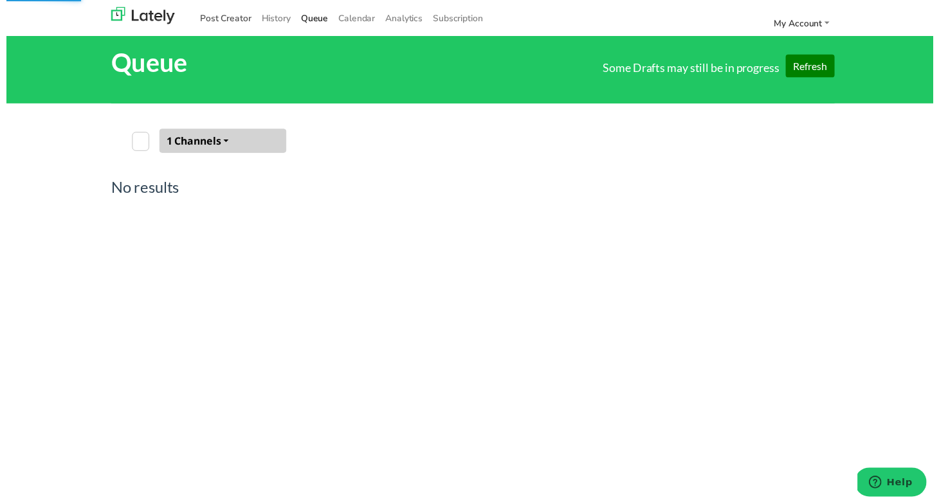
click at [234, 14] on link "Post Creator" at bounding box center [222, 18] width 62 height 21
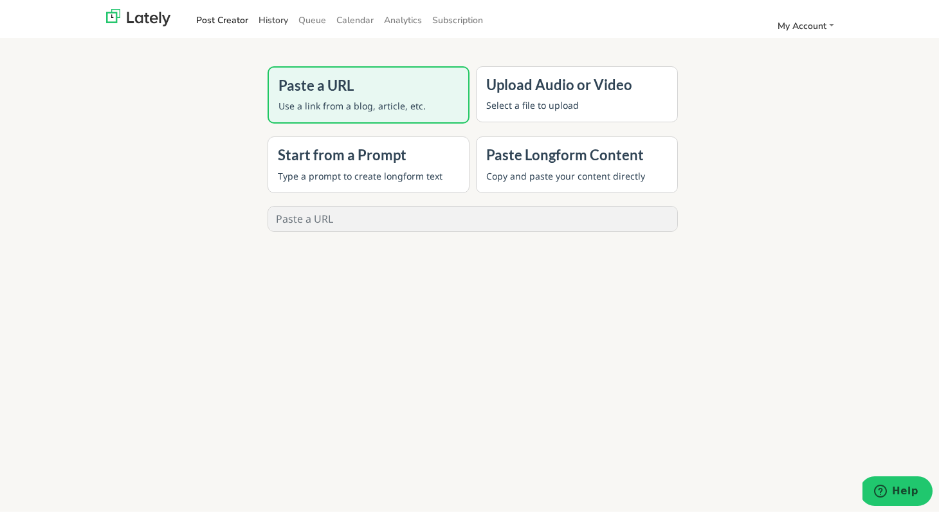
click at [286, 17] on link "History" at bounding box center [273, 18] width 40 height 21
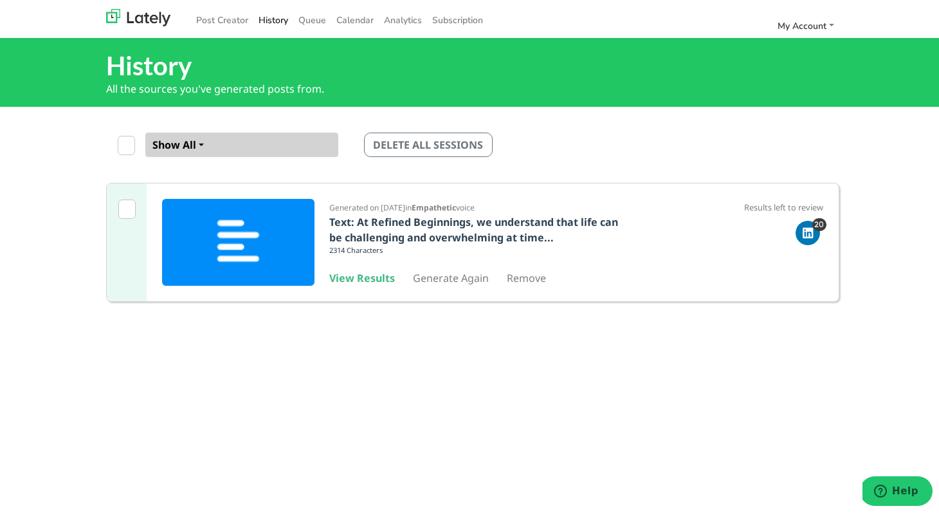
click at [243, 241] on img at bounding box center [238, 240] width 152 height 87
click at [409, 221] on b "Text: At Refined Beginnings, we understand that life can be challenging and ove…" at bounding box center [474, 228] width 289 height 30
click at [410, 235] on b "Text: At Refined Beginnings, we understand that life can be challenging and ove…" at bounding box center [474, 228] width 289 height 30
click at [366, 246] on p "2314 Characters" at bounding box center [476, 250] width 293 height 14
click at [362, 277] on b "View Results" at bounding box center [363, 276] width 66 height 14
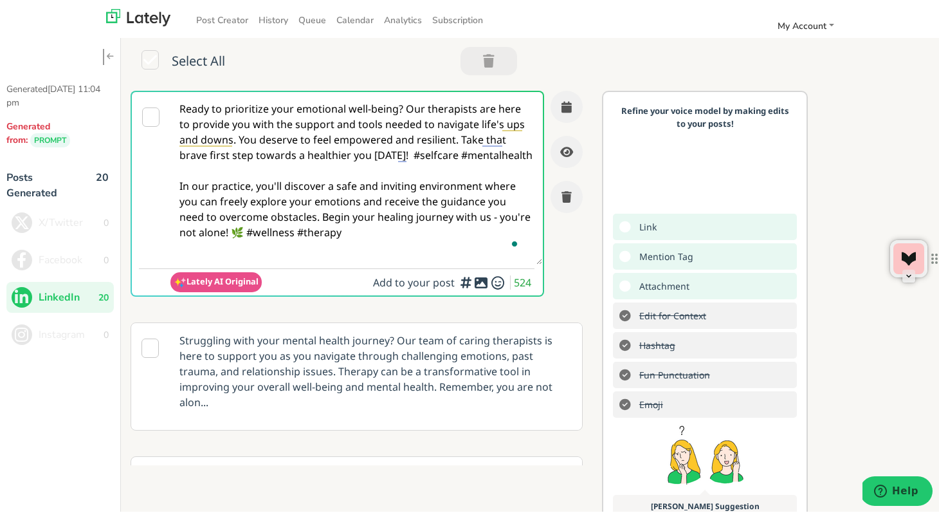
click at [514, 279] on span "524" at bounding box center [524, 280] width 21 height 14
click at [471, 280] on div at bounding box center [471, 278] width 8 height 4
click at [474, 281] on icon at bounding box center [481, 281] width 15 height 1
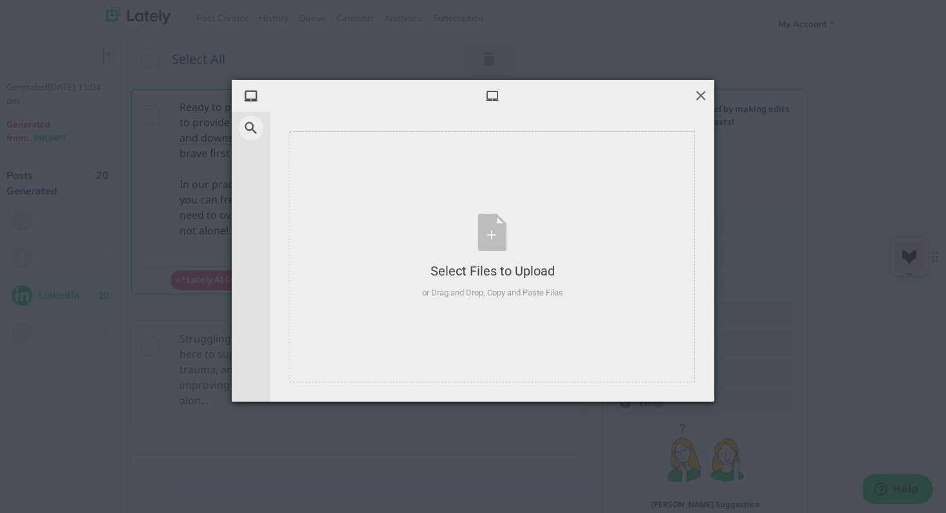
click at [706, 93] on span at bounding box center [701, 95] width 14 height 14
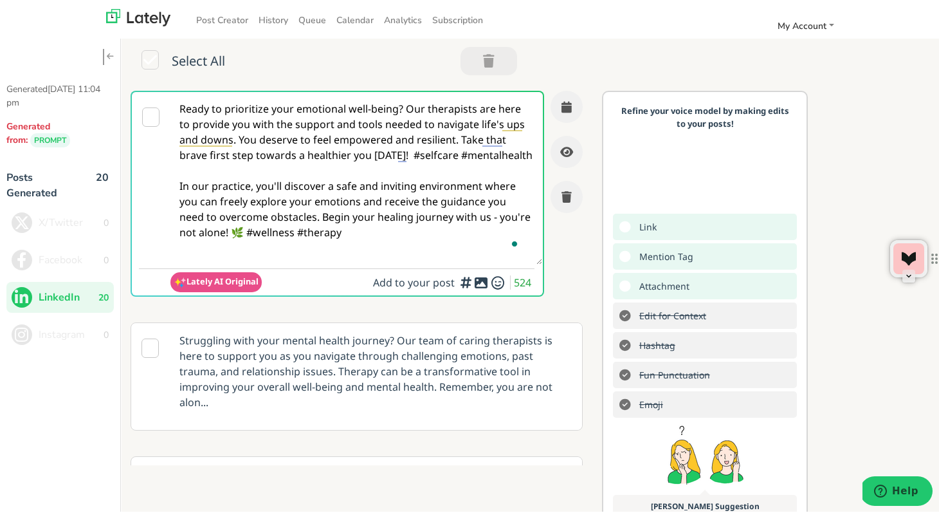
click at [144, 119] on icon at bounding box center [150, 115] width 17 height 19
click at [486, 59] on icon "button" at bounding box center [489, 59] width 12 height 1
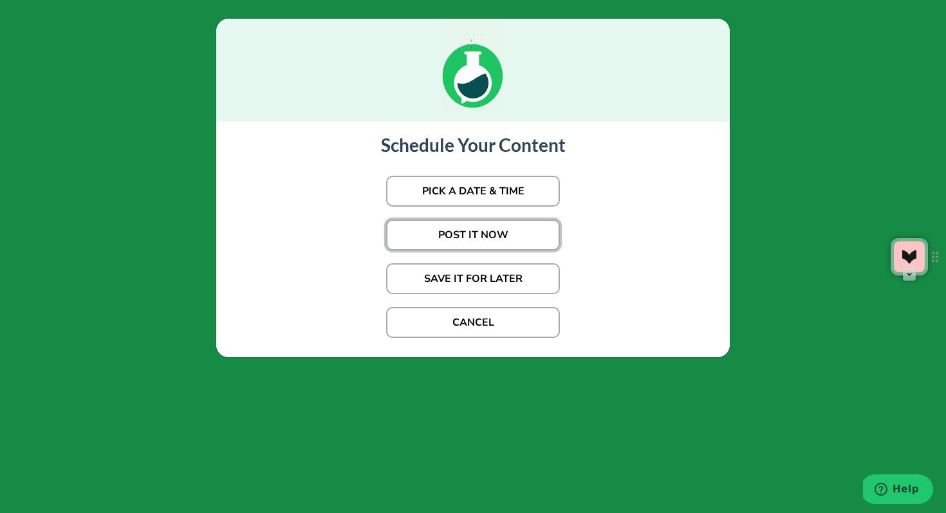
click at [475, 235] on button "POST IT NOW" at bounding box center [473, 234] width 174 height 31
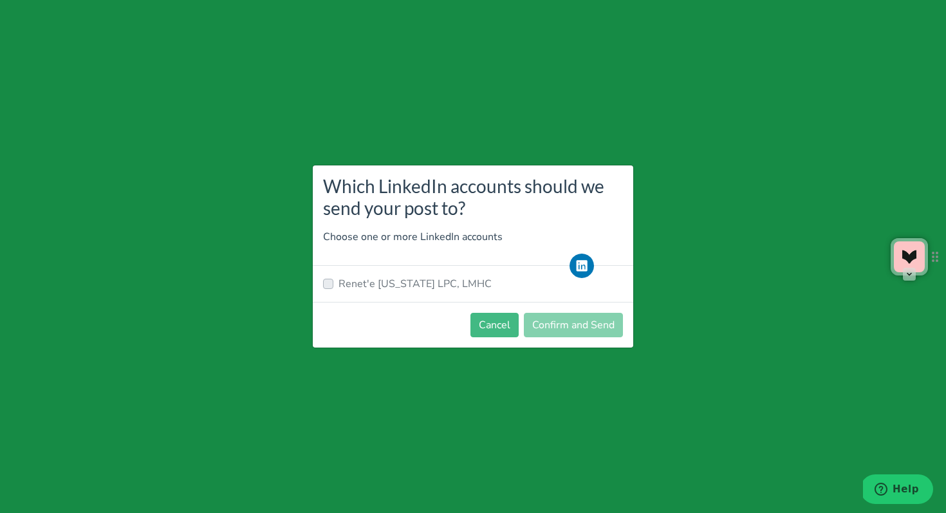
click at [338, 285] on label "Renet'e Washington LPC, LMHC" at bounding box center [414, 283] width 153 height 15
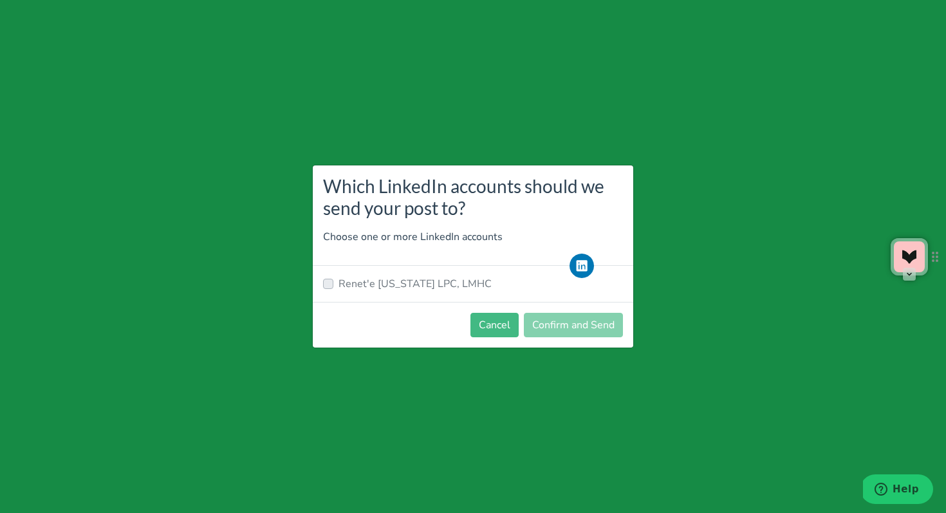
click at [499, 284] on div "Renet'e Washington LPC, LMHC" at bounding box center [473, 283] width 300 height 15
click at [593, 253] on icon at bounding box center [582, 265] width 31 height 24
click at [584, 258] on icon at bounding box center [582, 265] width 31 height 24
click at [490, 237] on p "Choose one or more LinkedIn accounts" at bounding box center [473, 236] width 300 height 15
click at [393, 284] on label "Renet'e Washington LPC, LMHC" at bounding box center [414, 283] width 153 height 15
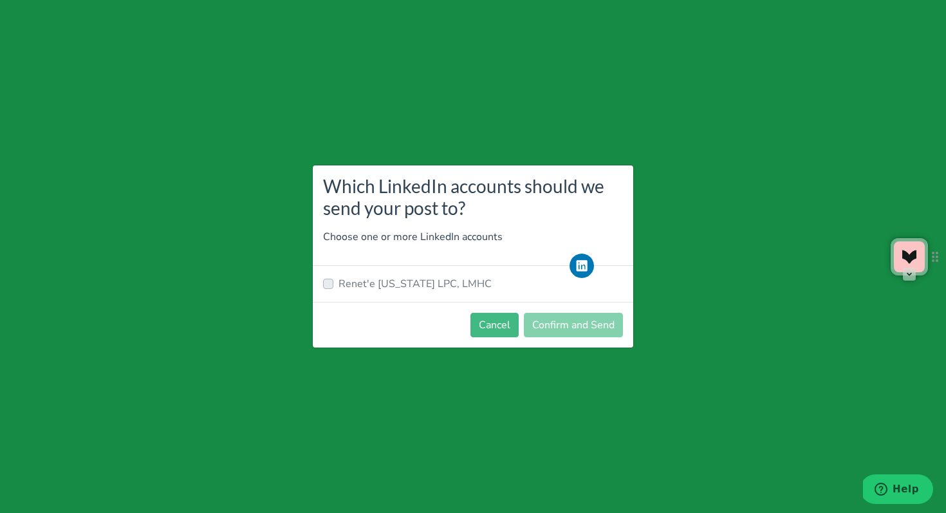
click at [393, 284] on label "Renet'e Washington LPC, LMHC" at bounding box center [414, 283] width 153 height 15
click at [338, 281] on label "Renet'e Washington LPC, LMHC" at bounding box center [414, 283] width 153 height 15
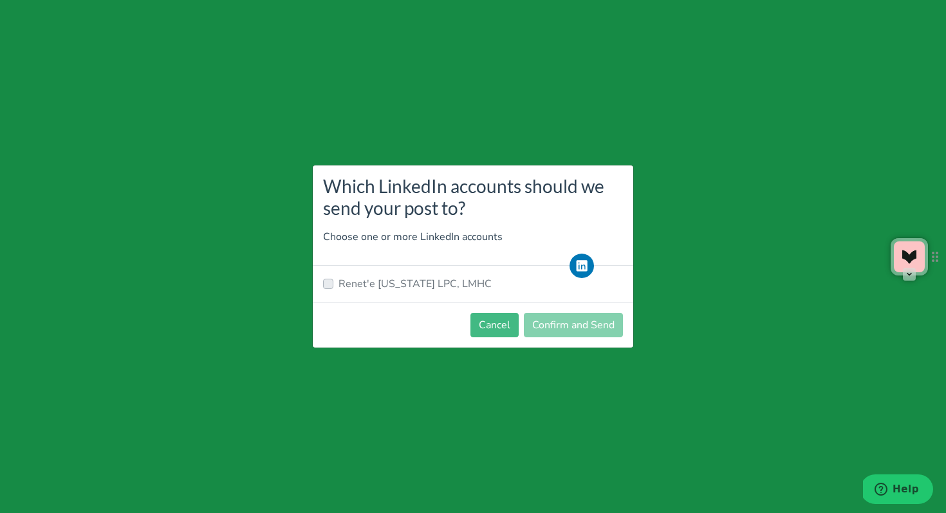
click at [338, 281] on label "Renet'e Washington LPC, LMHC" at bounding box center [414, 283] width 153 height 15
click at [491, 329] on button "Cancel" at bounding box center [494, 325] width 48 height 24
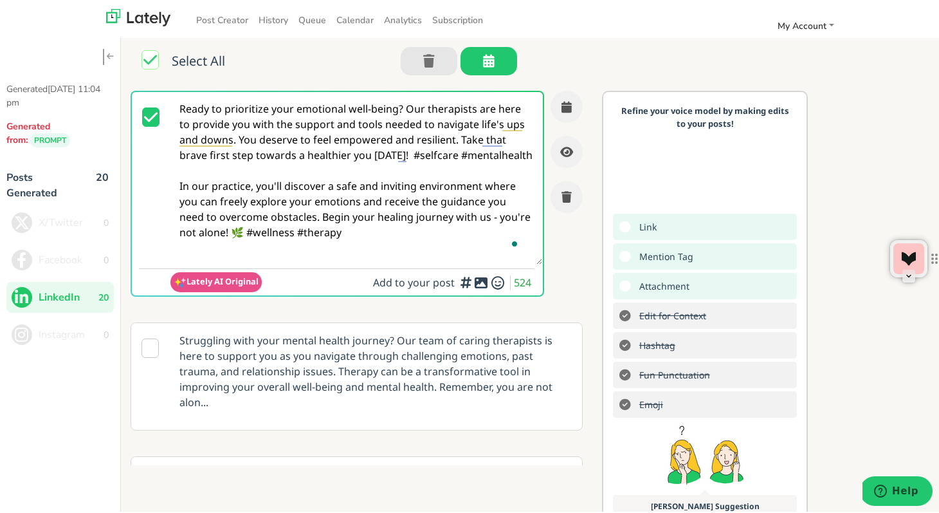
click at [87, 294] on span "LinkedIn" at bounding box center [69, 295] width 60 height 15
click at [621, 226] on icon at bounding box center [626, 225] width 12 height 1
click at [642, 234] on span "Link" at bounding box center [646, 225] width 27 height 19
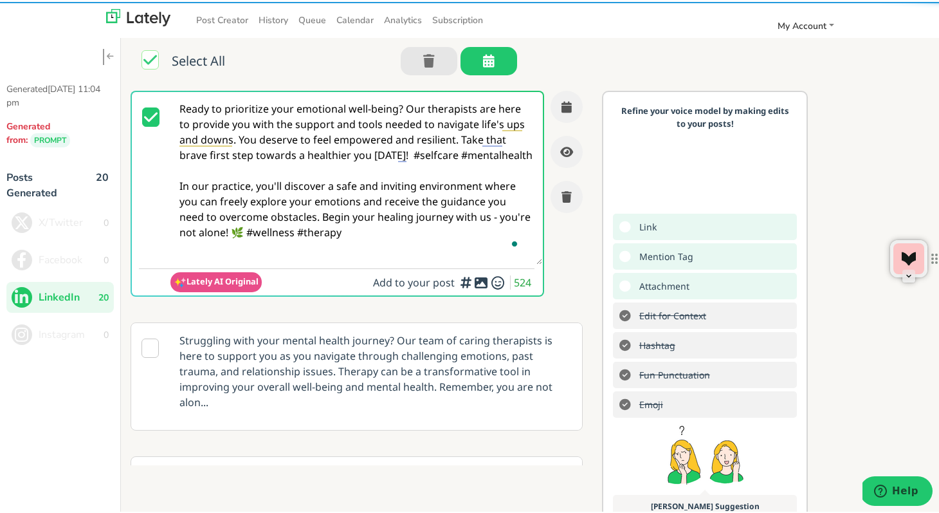
click at [623, 255] on icon at bounding box center [626, 255] width 12 height 1
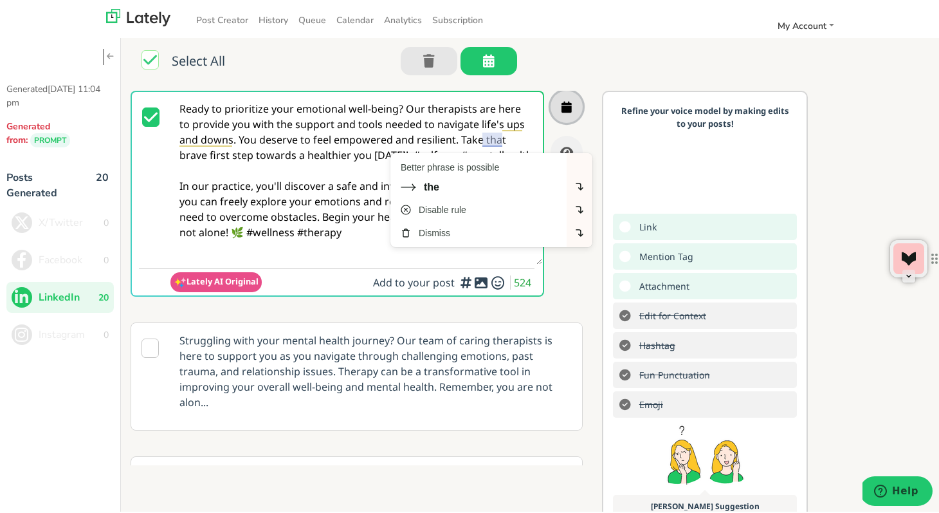
click at [562, 105] on icon "button" at bounding box center [567, 105] width 10 height 12
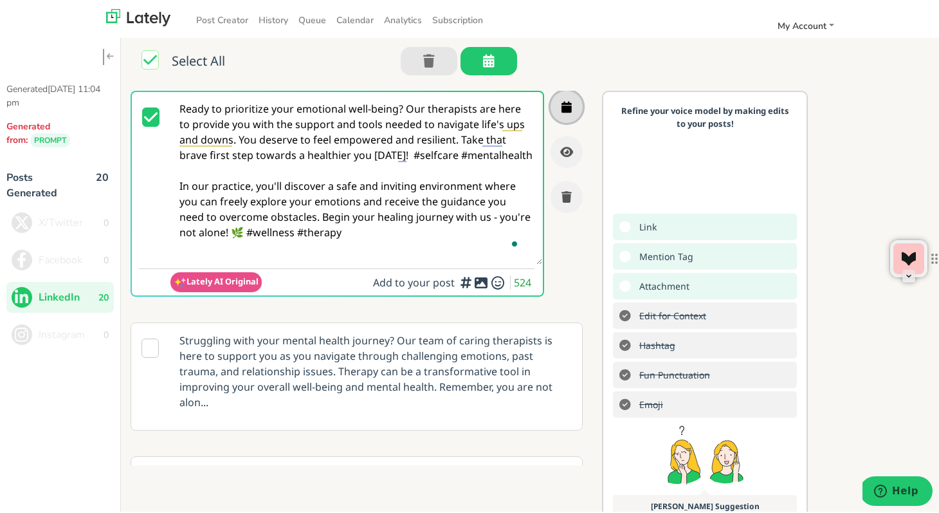
click at [562, 106] on icon "button" at bounding box center [567, 105] width 10 height 12
drag, startPoint x: 181, startPoint y: 107, endPoint x: 251, endPoint y: 160, distance: 88.1
click at [251, 160] on textarea "Ready to prioritize your emotional well-being? Our therapists are here to provi…" at bounding box center [356, 176] width 372 height 172
click at [333, 187] on textarea "Ready to prioritize your emotional well-being? Our therapists are here to provi…" at bounding box center [356, 176] width 372 height 172
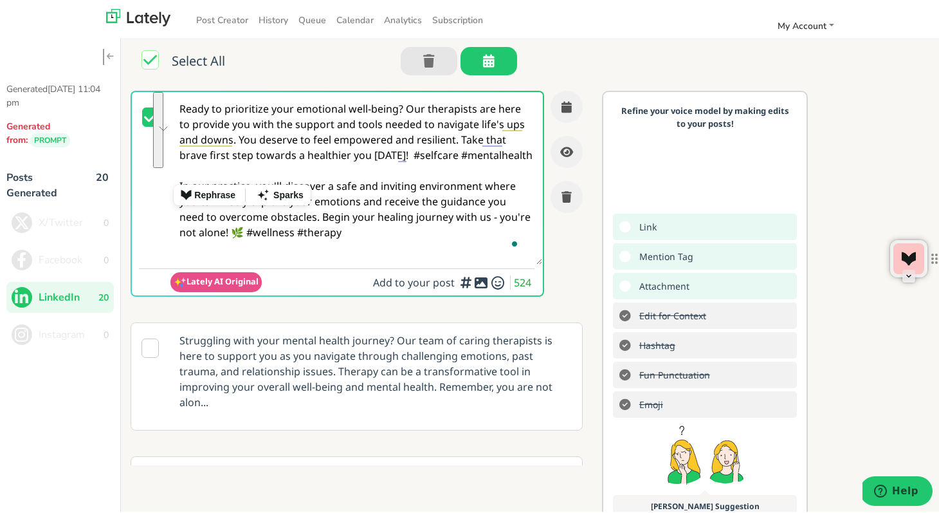
drag, startPoint x: 179, startPoint y: 106, endPoint x: 261, endPoint y: 174, distance: 106.4
click at [262, 175] on textarea "Ready to prioritize your emotional well-being? Our therapists are here to provi…" at bounding box center [356, 176] width 372 height 172
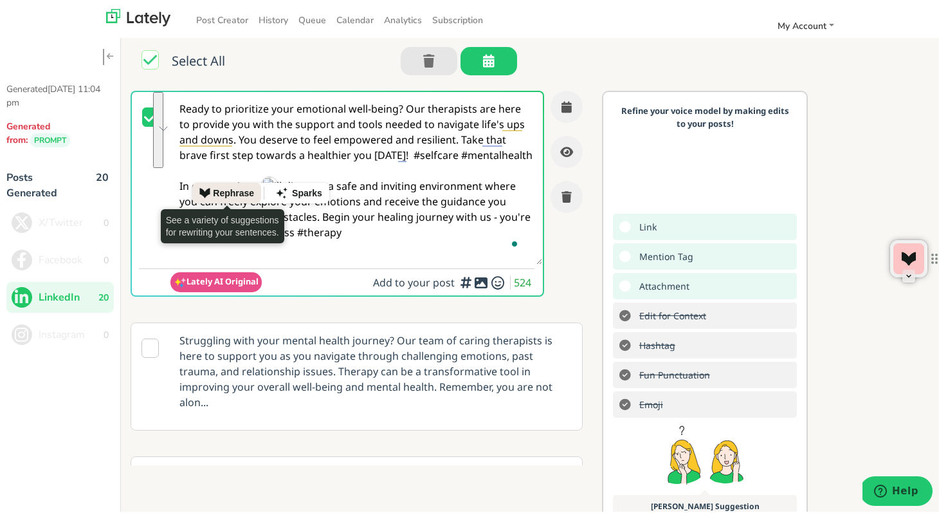
click at [234, 192] on div "Rephrase" at bounding box center [233, 190] width 41 height 19
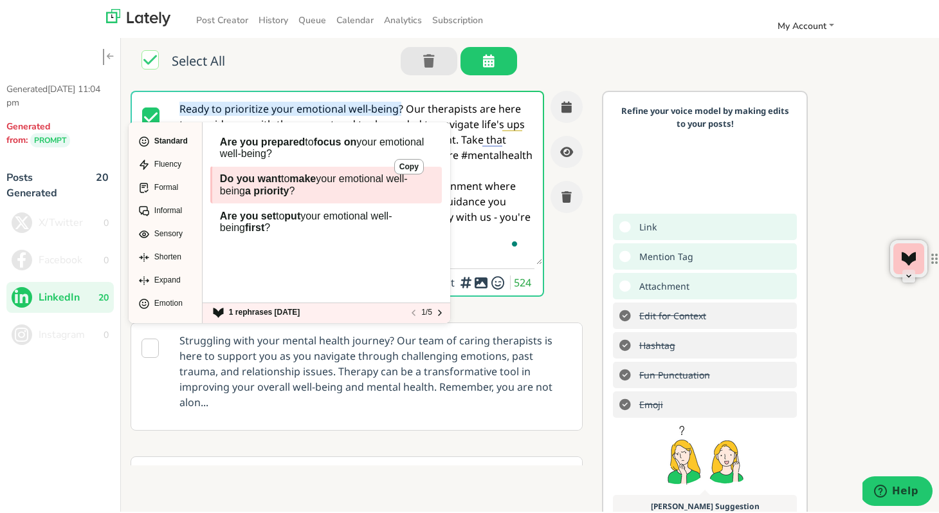
click at [263, 173] on span "Do you want" at bounding box center [250, 176] width 61 height 11
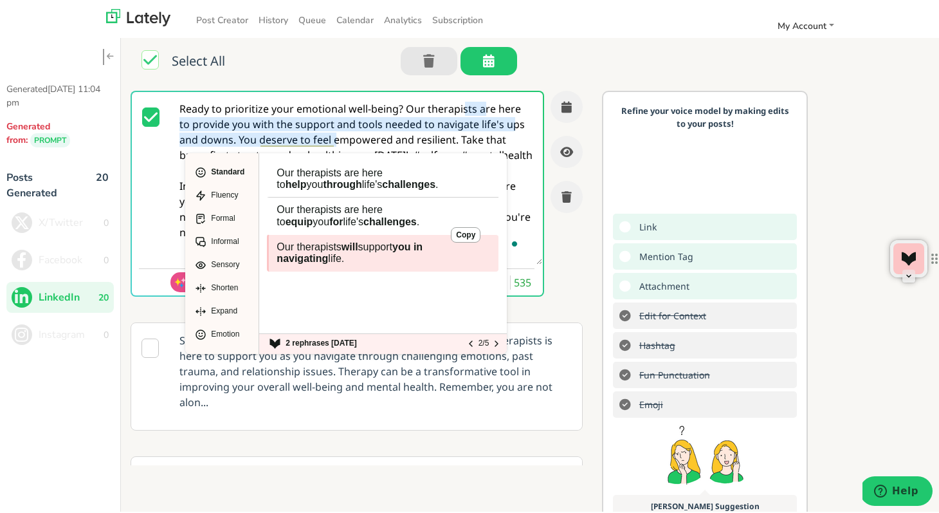
click at [310, 254] on span "navigating" at bounding box center [302, 256] width 51 height 11
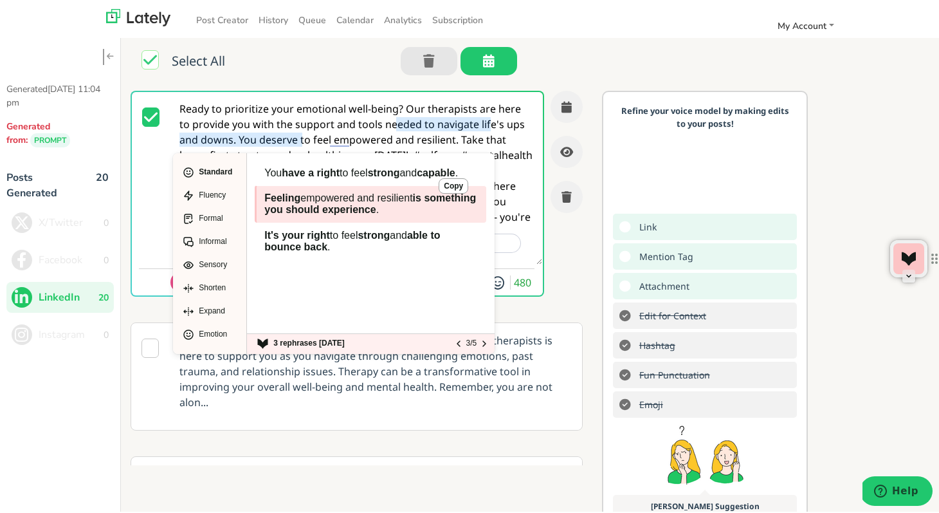
click at [331, 213] on span "is something you should experience" at bounding box center [370, 201] width 212 height 23
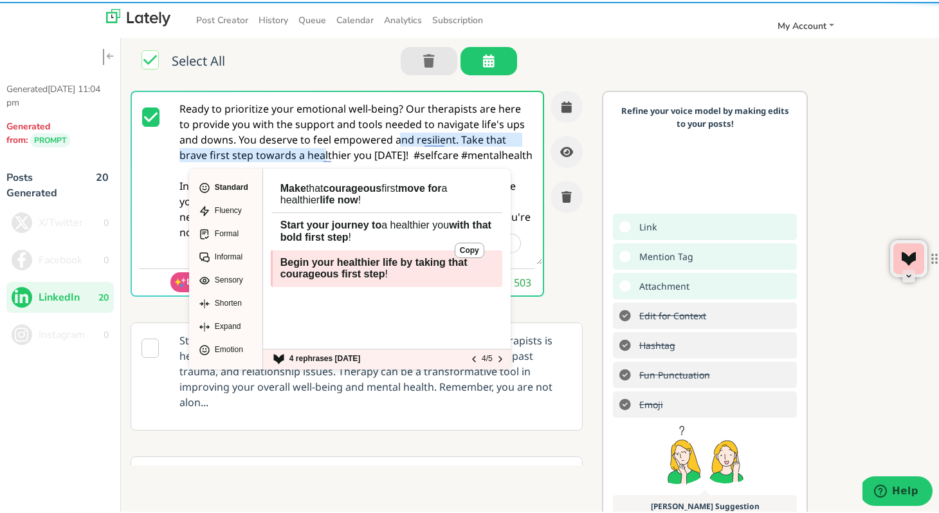
click at [338, 268] on span "courageous" at bounding box center [310, 271] width 59 height 11
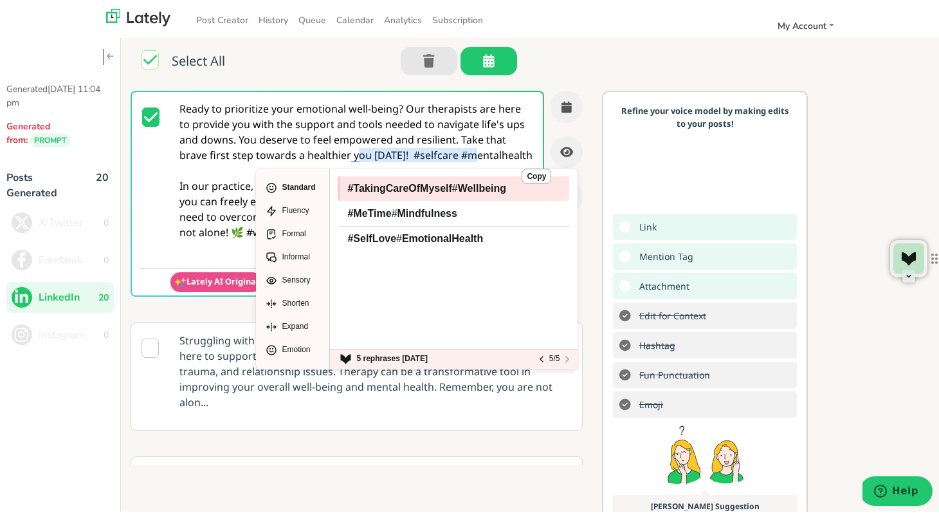
click at [408, 187] on span "#TakingCareOfMyself" at bounding box center [399, 186] width 104 height 11
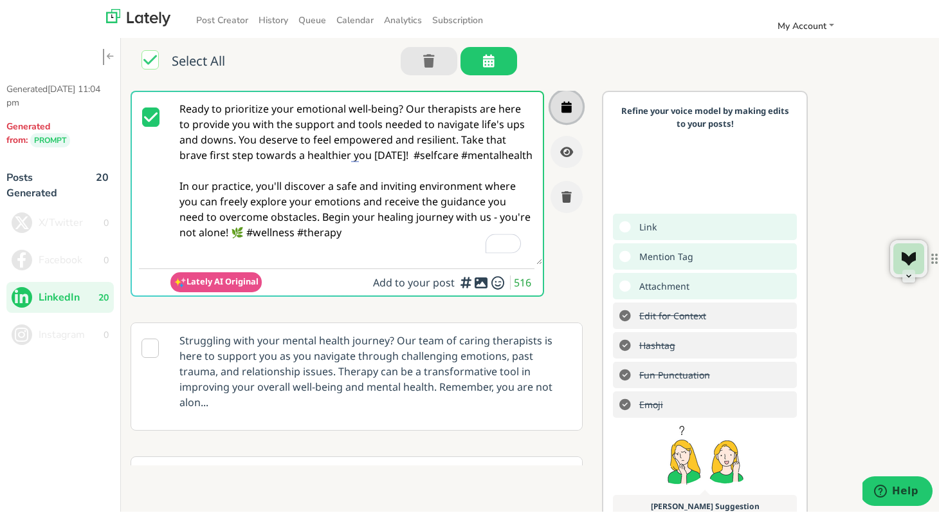
click at [562, 107] on icon "button" at bounding box center [567, 105] width 10 height 12
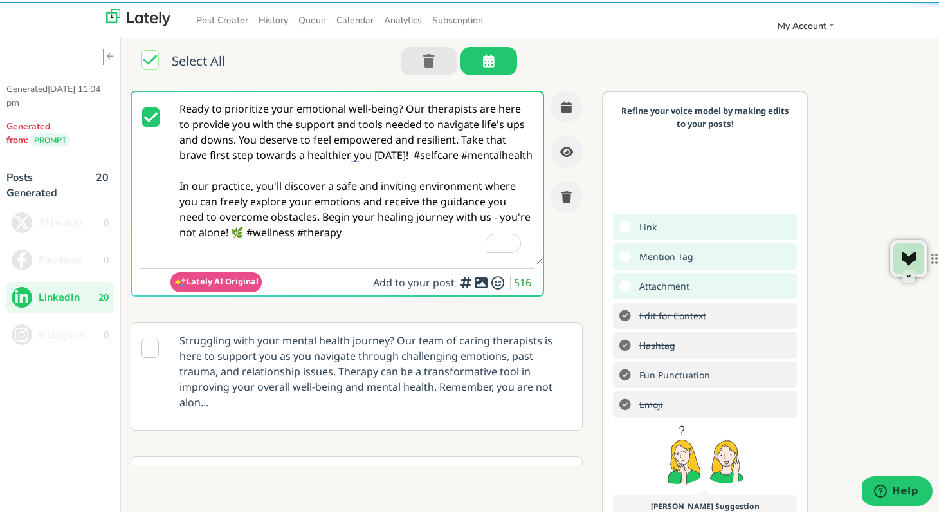
click at [581, 54] on div "Select All" at bounding box center [533, 61] width 825 height 53
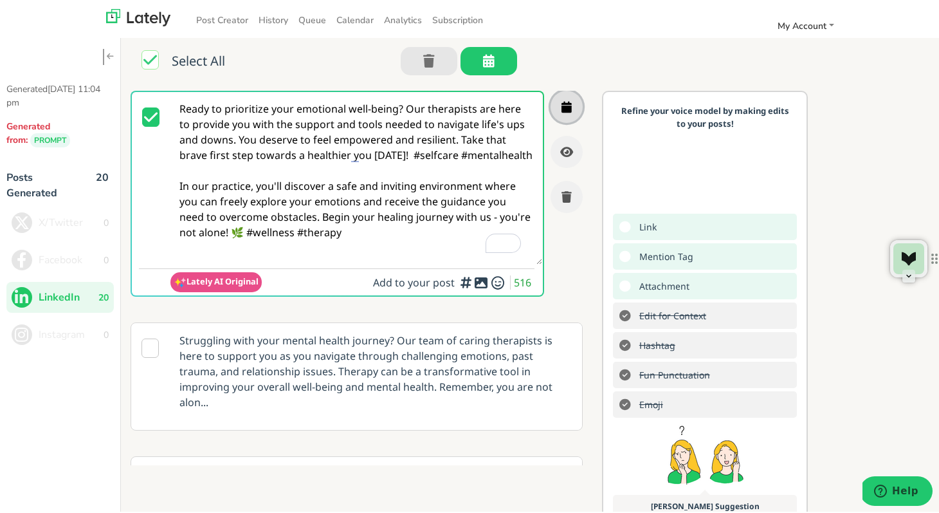
click at [562, 99] on icon "button" at bounding box center [567, 105] width 10 height 12
click at [559, 69] on div "Select All" at bounding box center [533, 61] width 825 height 53
click at [490, 59] on icon "button" at bounding box center [489, 59] width 12 height 1
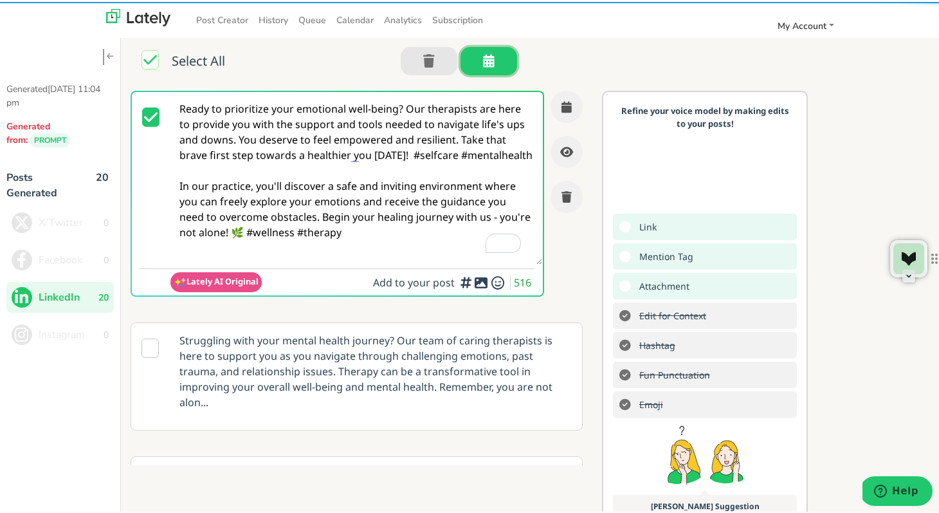
click at [491, 62] on button "button" at bounding box center [489, 59] width 57 height 28
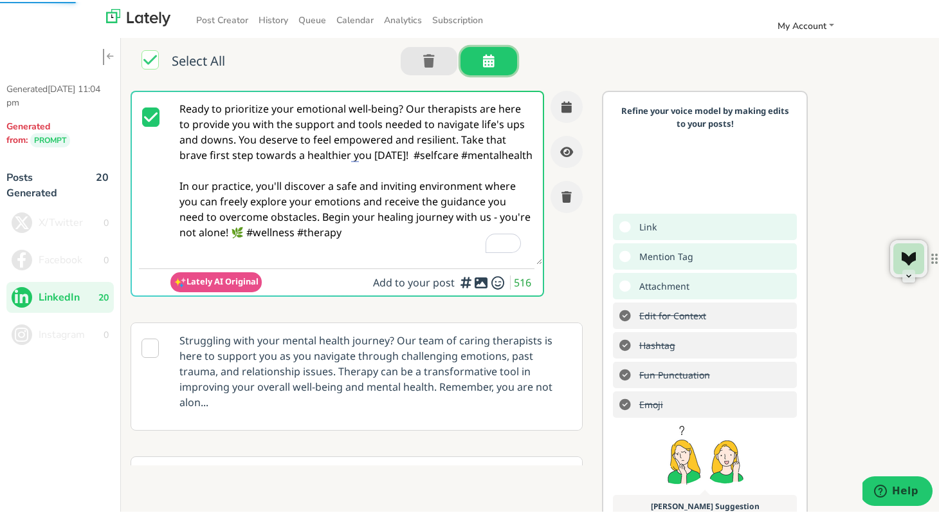
click at [486, 59] on icon "button" at bounding box center [489, 59] width 12 height 1
click at [148, 343] on icon at bounding box center [150, 345] width 17 height 19
click at [96, 296] on span "LinkedIn" at bounding box center [69, 295] width 60 height 15
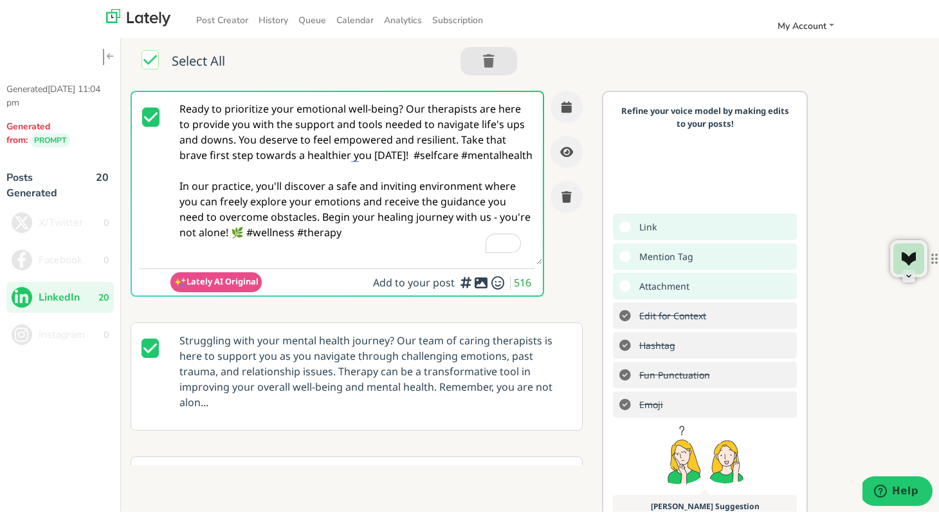
click at [545, 66] on div "Select All" at bounding box center [533, 61] width 825 height 53
click at [562, 108] on icon "button" at bounding box center [567, 105] width 10 height 12
click at [567, 261] on div "Do you want to make your emotional well-being a priority? Our therapists will s…" at bounding box center [357, 198] width 452 height 219
click at [154, 348] on icon at bounding box center [150, 345] width 17 height 19
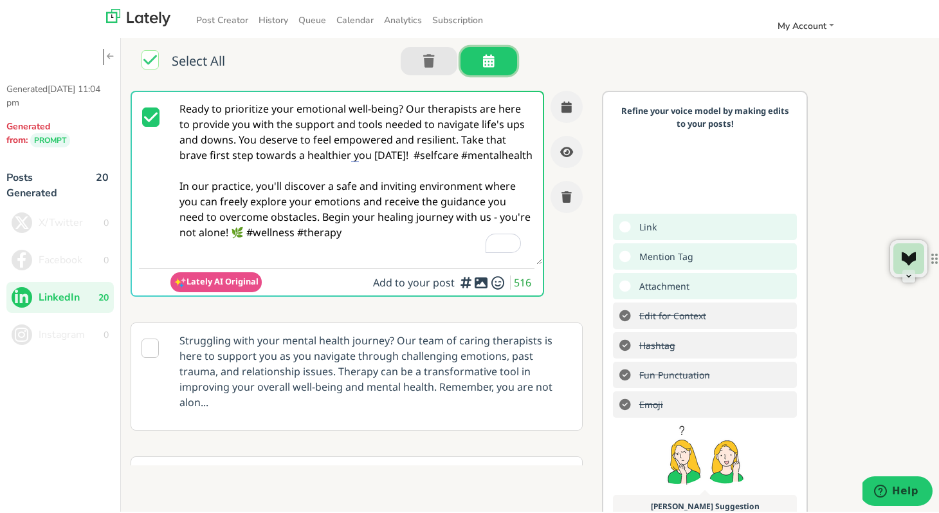
click at [493, 60] on button "button" at bounding box center [489, 59] width 57 height 28
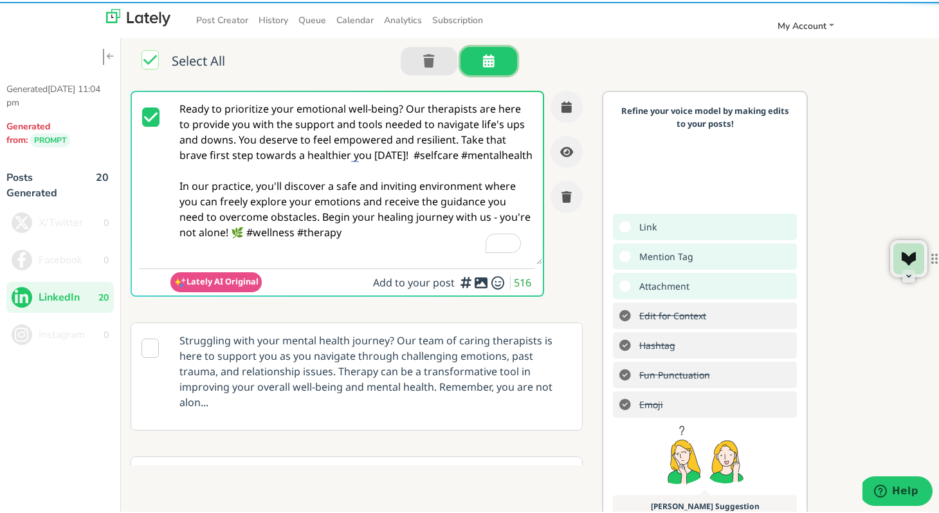
click at [493, 60] on button "button" at bounding box center [489, 59] width 57 height 28
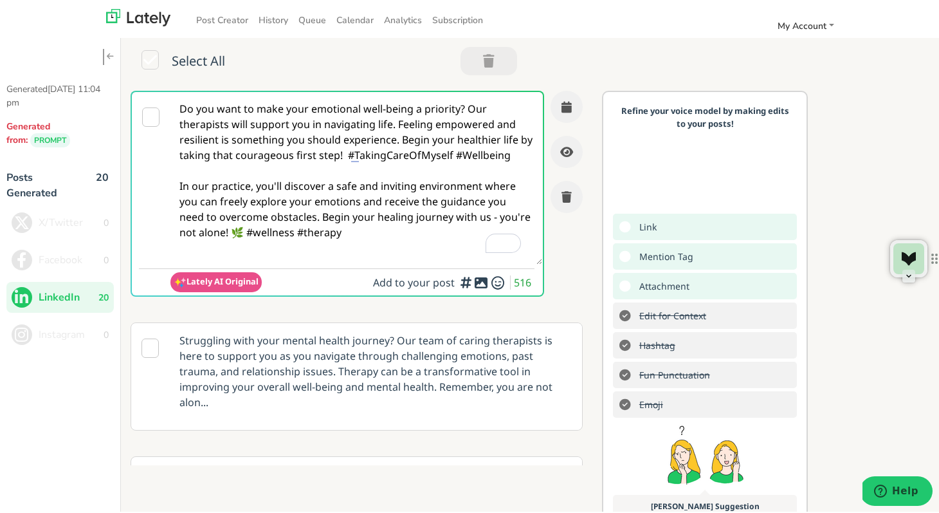
click at [149, 118] on icon at bounding box center [150, 115] width 17 height 19
click at [490, 59] on icon "button" at bounding box center [489, 59] width 12 height 1
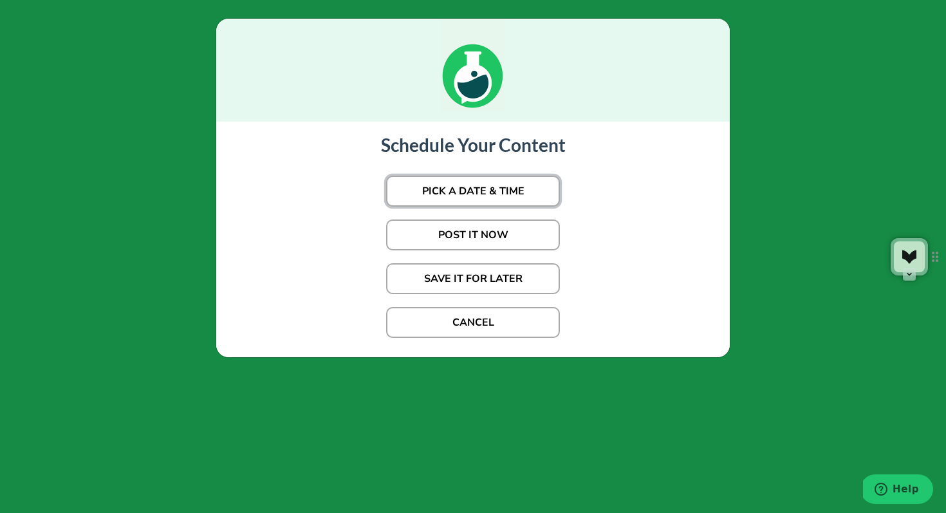
click at [492, 192] on button "PICK A DATE & TIME" at bounding box center [473, 191] width 174 height 31
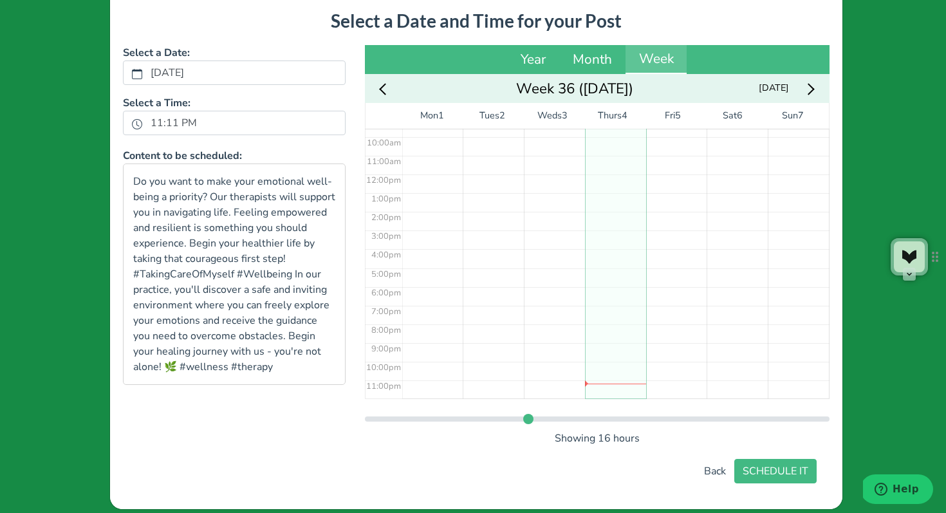
scroll to position [139, 0]
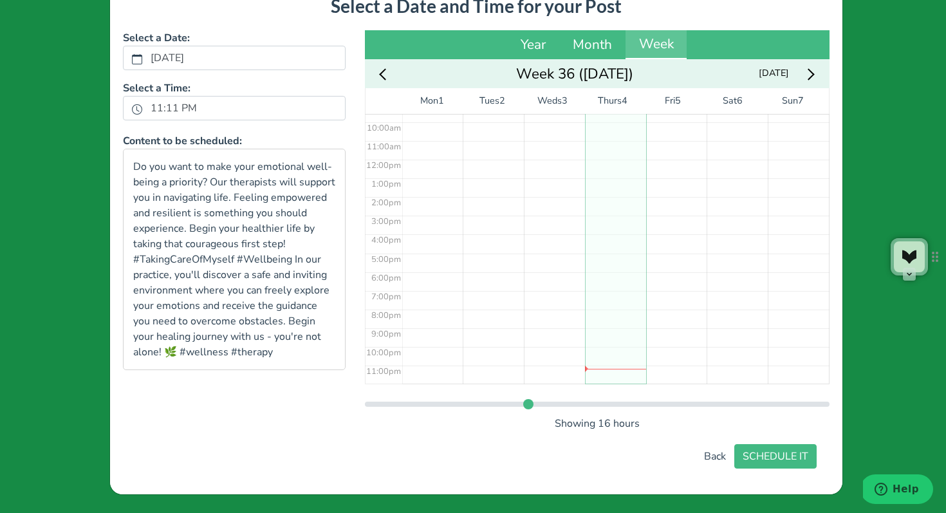
click at [608, 376] on div "No Event" at bounding box center [615, 159] width 61 height 448
click at [625, 365] on div "11:39 pm" at bounding box center [615, 149] width 61 height 448
click at [617, 365] on div "11:34 pm" at bounding box center [615, 151] width 61 height 448
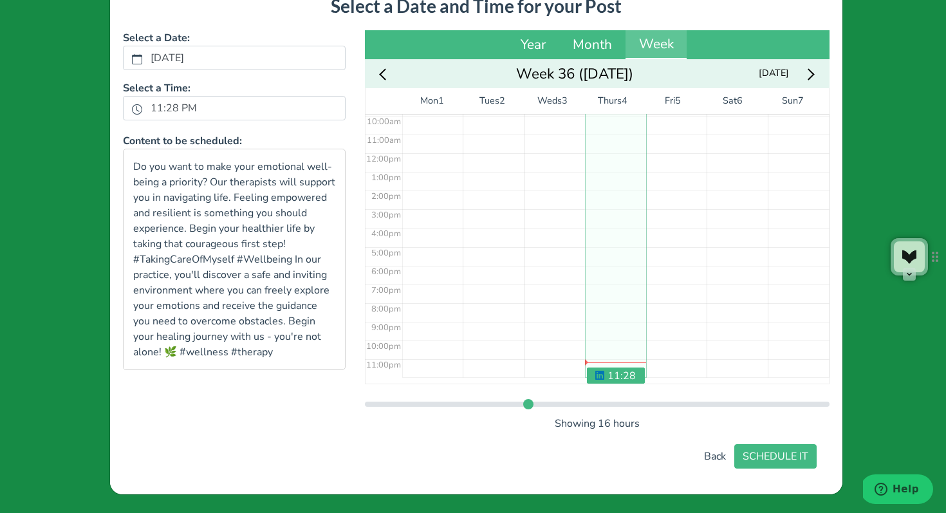
scroll to position [185, 0]
click at [634, 363] on div "11:28 pm" at bounding box center [615, 153] width 61 height 448
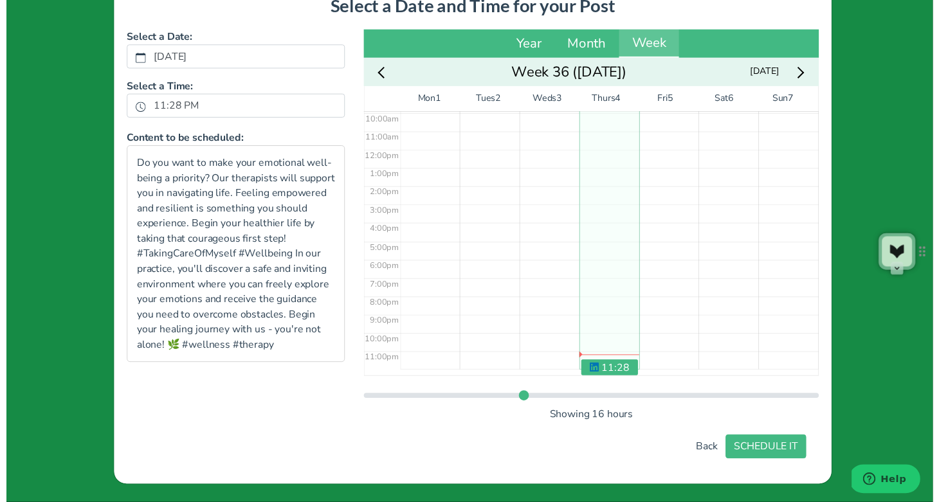
scroll to position [182, 0]
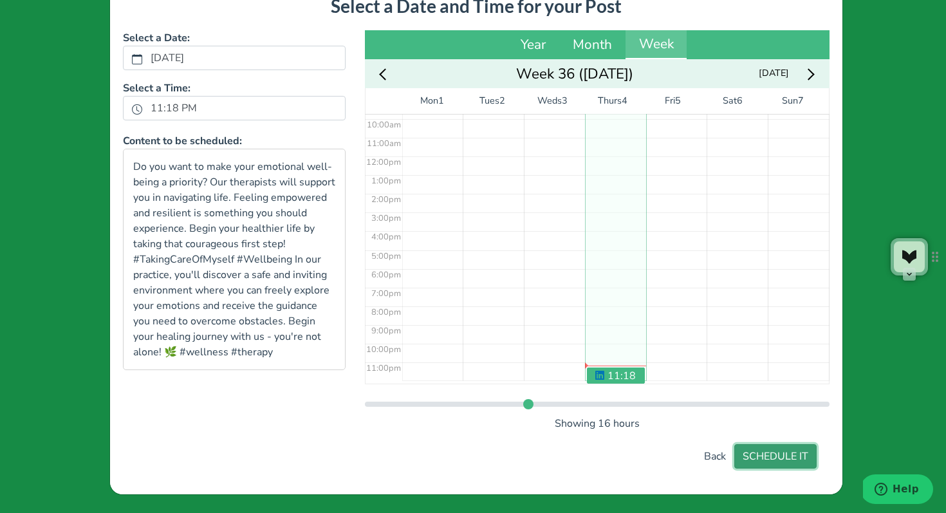
click at [766, 455] on button "SCHEDULE IT" at bounding box center [775, 456] width 82 height 24
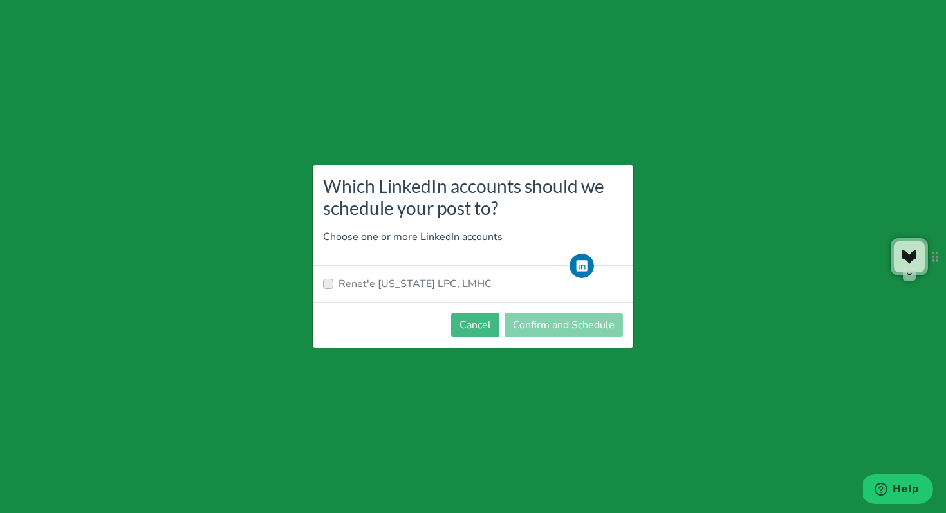
click at [338, 286] on label "Renet'e Washington LPC, LMHC" at bounding box center [414, 283] width 153 height 15
click at [436, 302] on div "Which LinkedIn accounts should we schedule your post to? Choose one or more Lin…" at bounding box center [473, 256] width 322 height 183
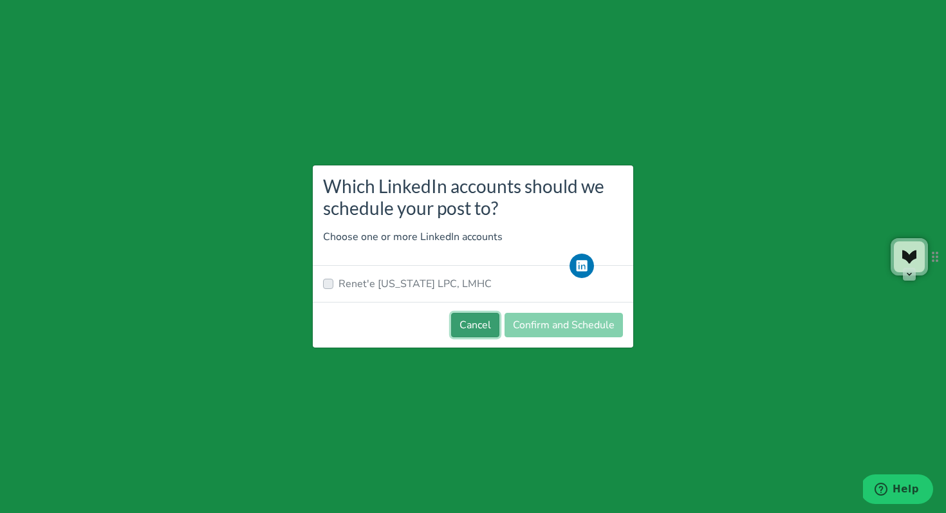
click at [484, 322] on button "Cancel" at bounding box center [475, 325] width 48 height 24
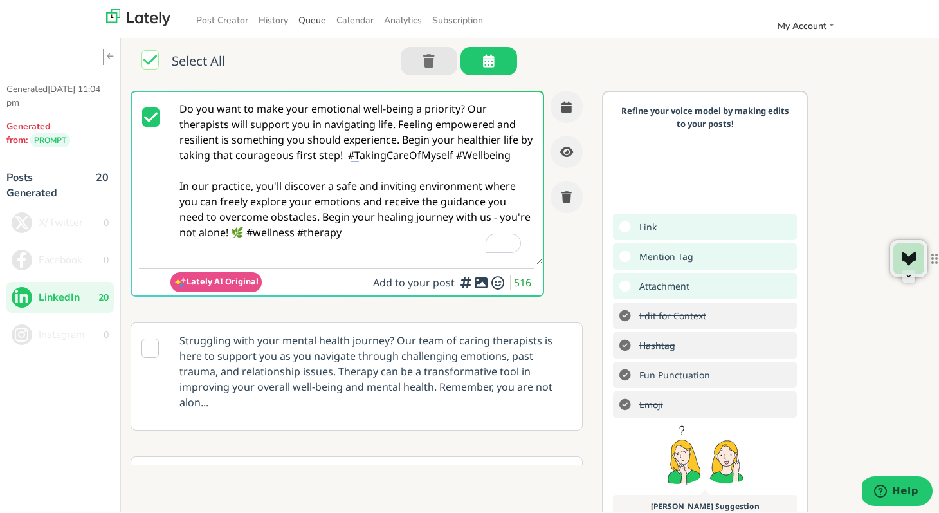
click at [293, 23] on link "Queue" at bounding box center [312, 18] width 38 height 21
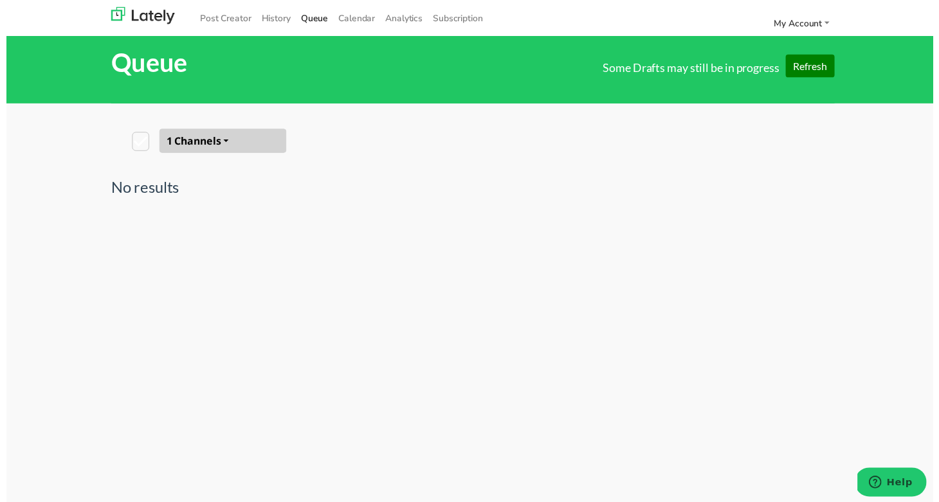
click at [135, 142] on icon at bounding box center [135, 143] width 17 height 19
click at [200, 136] on button "1 Channels" at bounding box center [219, 143] width 129 height 24
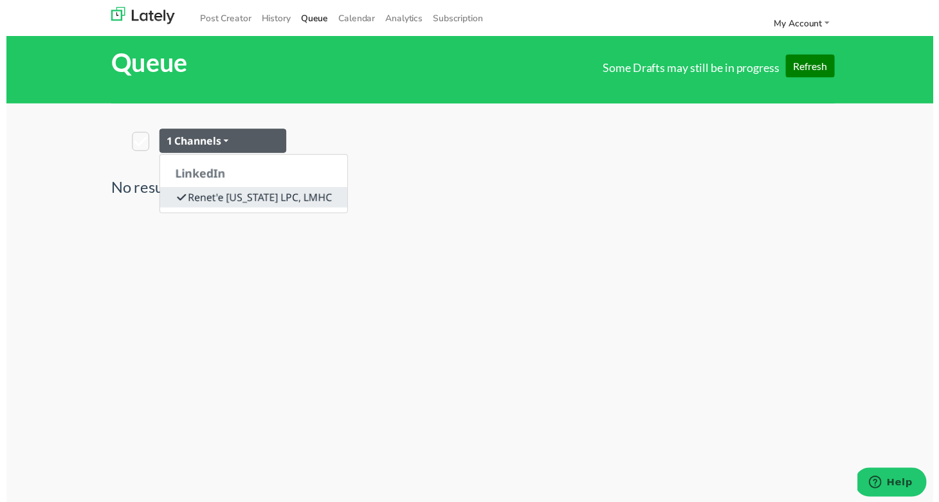
click at [217, 199] on link "Renet'e Washington LPC, LMHC" at bounding box center [251, 200] width 190 height 21
click at [189, 174] on header "LinkedIn" at bounding box center [251, 176] width 190 height 28
click at [133, 144] on icon at bounding box center [135, 143] width 17 height 19
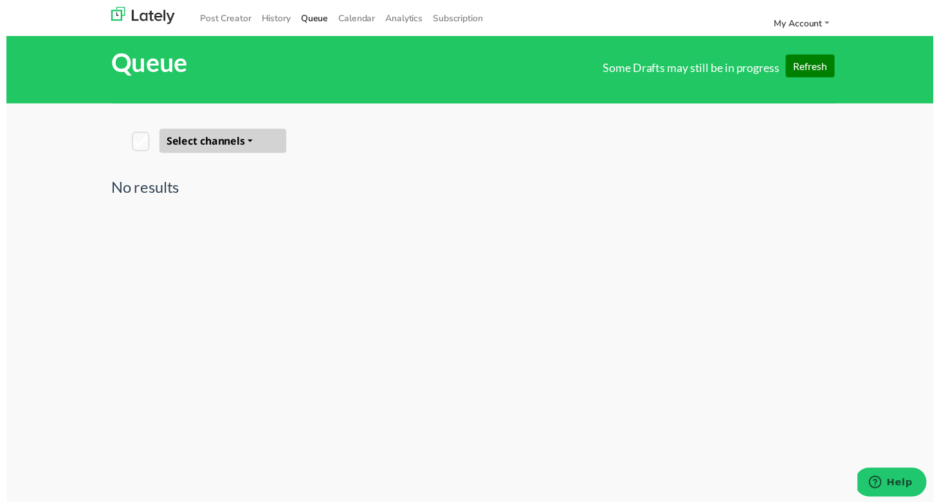
click at [133, 144] on icon at bounding box center [135, 143] width 17 height 19
click at [178, 140] on button "Select channels" at bounding box center [219, 143] width 129 height 24
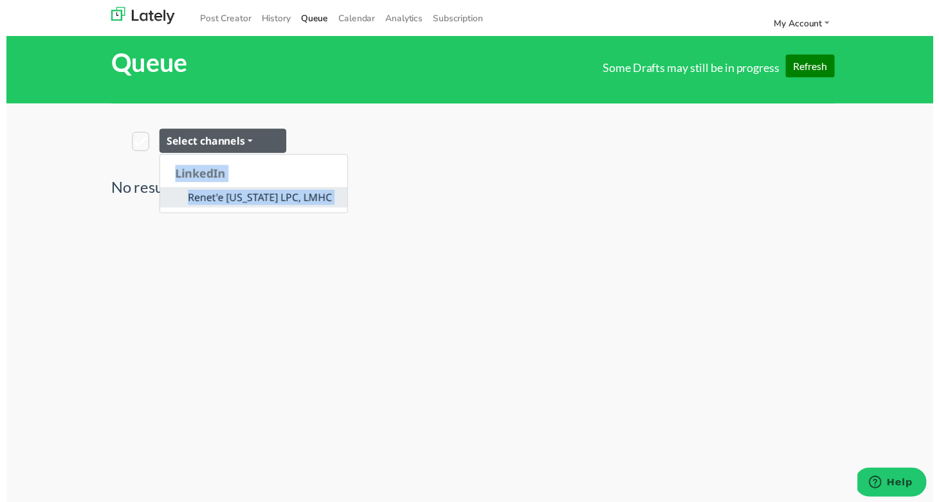
click at [238, 203] on link "Renet'e Washington LPC, LMHC" at bounding box center [251, 200] width 190 height 21
click at [131, 149] on icon at bounding box center [135, 143] width 17 height 19
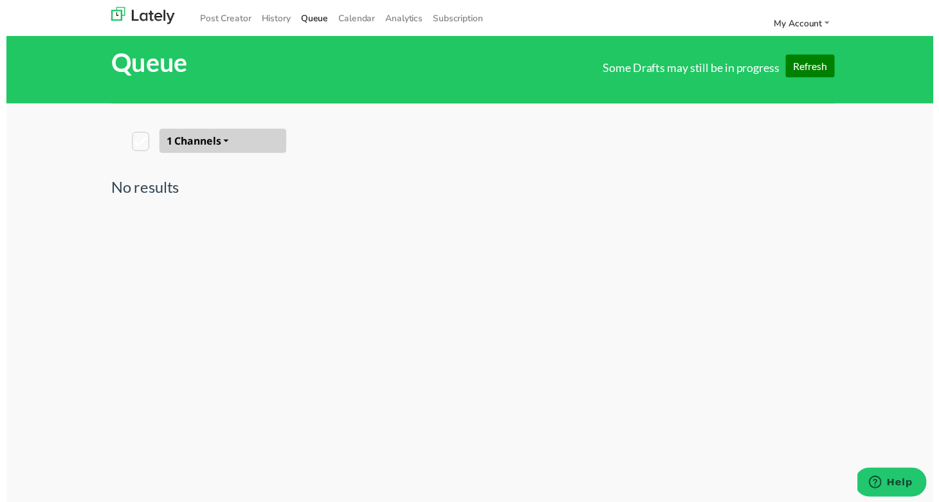
click at [131, 149] on icon at bounding box center [135, 143] width 17 height 19
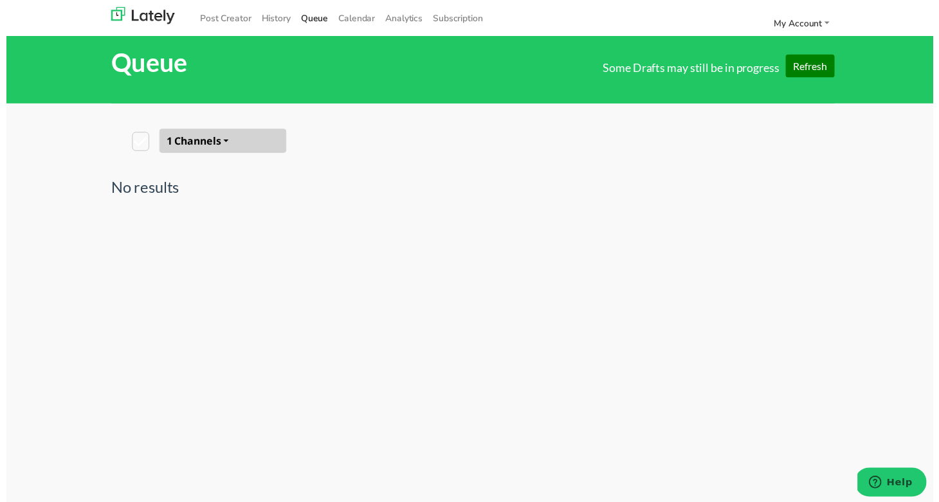
click at [137, 189] on h4 "No results" at bounding box center [140, 190] width 69 height 19
click at [894, 488] on span "Help" at bounding box center [900, 483] width 26 height 12
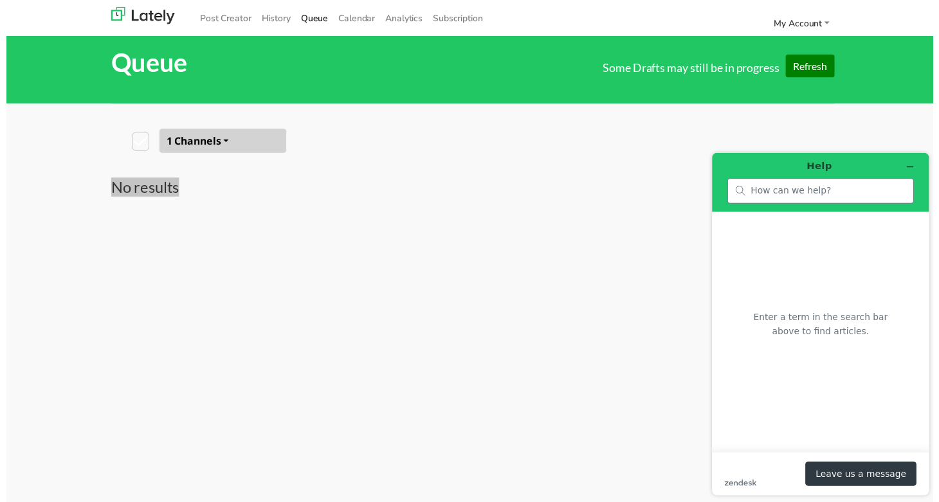
click at [820, 180] on div at bounding box center [822, 192] width 189 height 26
type input "can't connect instagram account"
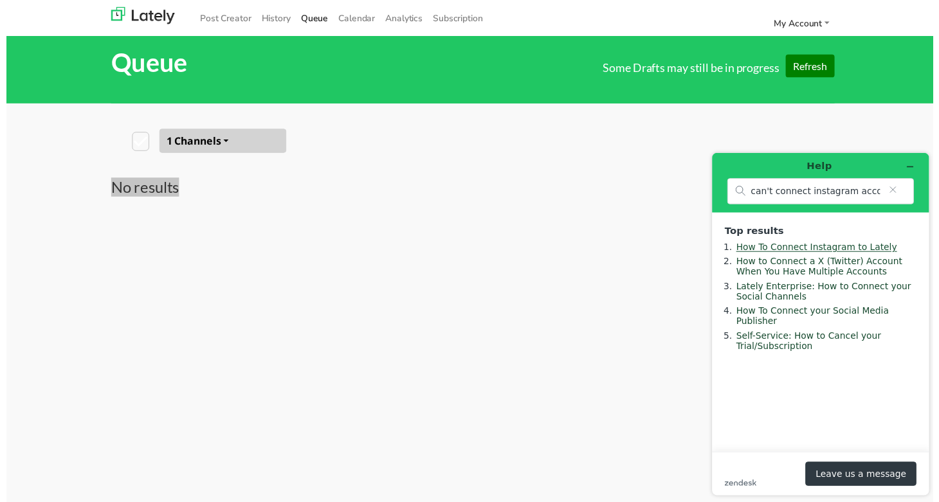
click at [796, 248] on link "How To Connect Instagram to Lately" at bounding box center [818, 248] width 163 height 10
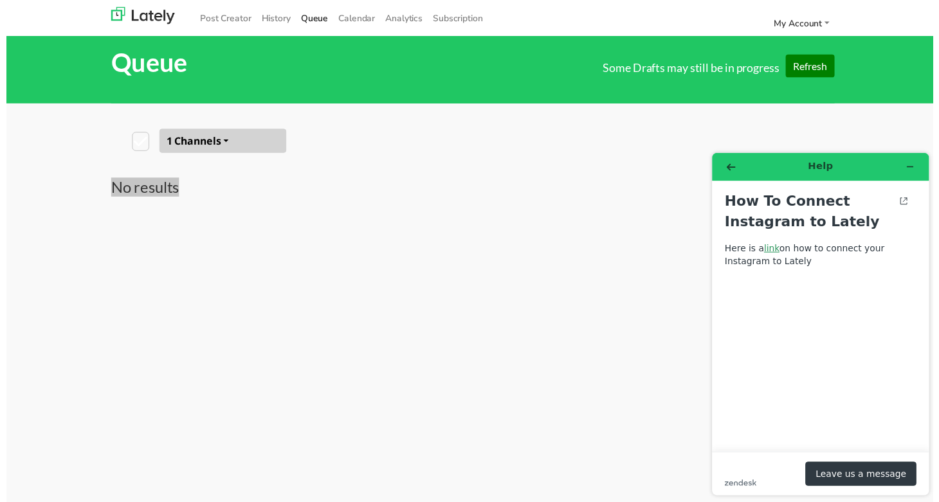
click at [771, 250] on link "link" at bounding box center [772, 249] width 15 height 10
click at [275, 19] on link "History" at bounding box center [273, 18] width 40 height 21
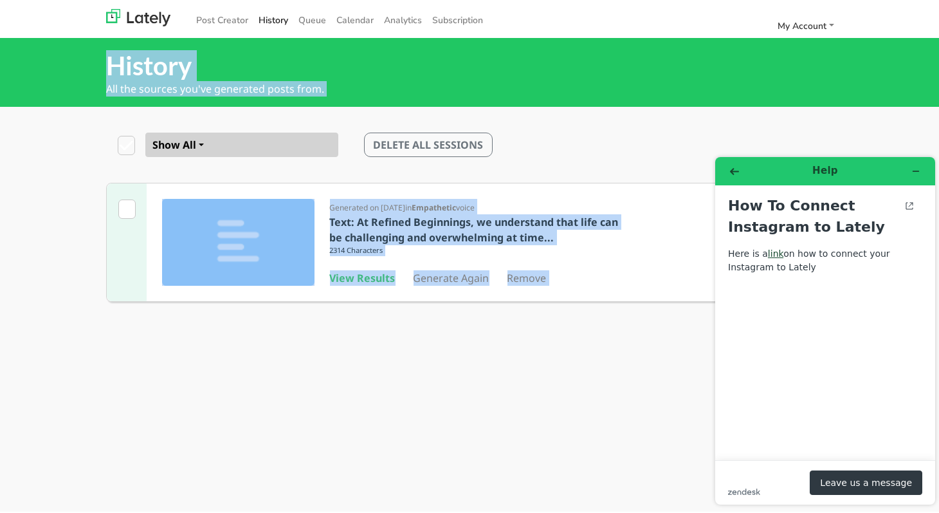
click at [332, 346] on div "History All the sources you've generated posts from. Show All Show All Video Te…" at bounding box center [473, 279] width 946 height 513
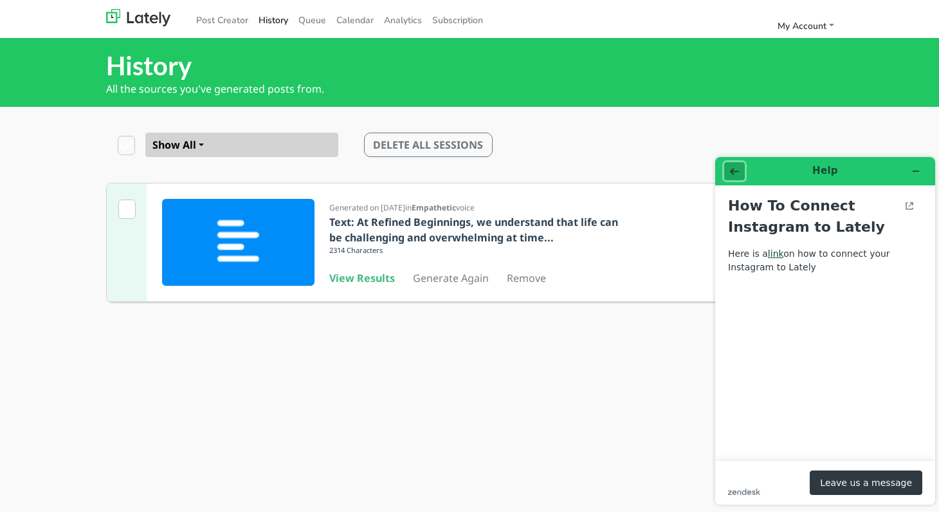
click at [738, 172] on icon "Back" at bounding box center [734, 170] width 9 height 9
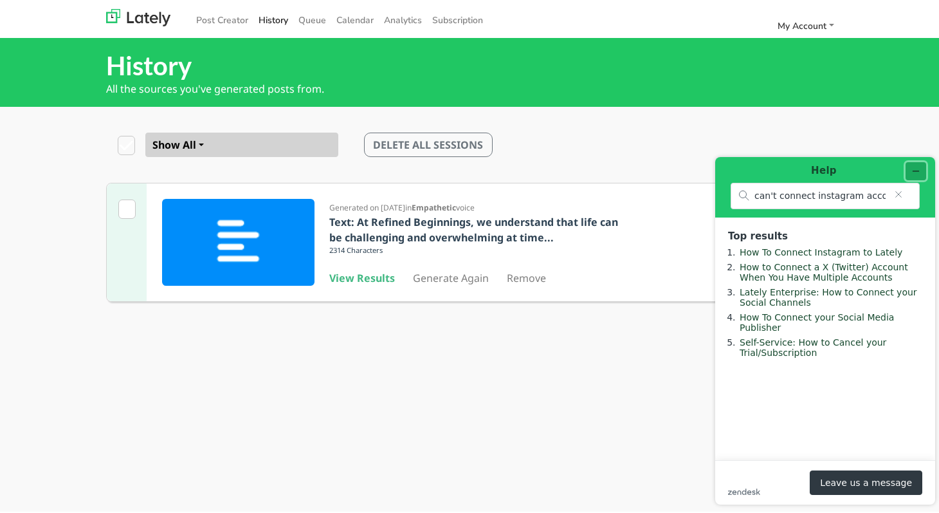
click at [917, 173] on icon "Minimize widget" at bounding box center [916, 170] width 9 height 9
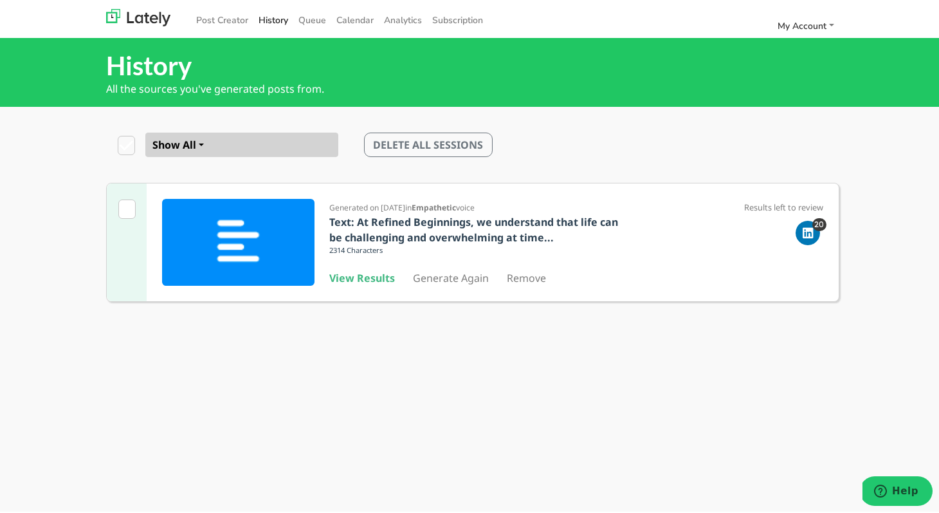
click at [876, 226] on div "Generated on 09/04/25 in Empathetic voice Text: At Refined Beginnings, we under…" at bounding box center [473, 247] width 946 height 132
click at [474, 148] on span "DELETE ALL SESSIONS" at bounding box center [429, 143] width 110 height 14
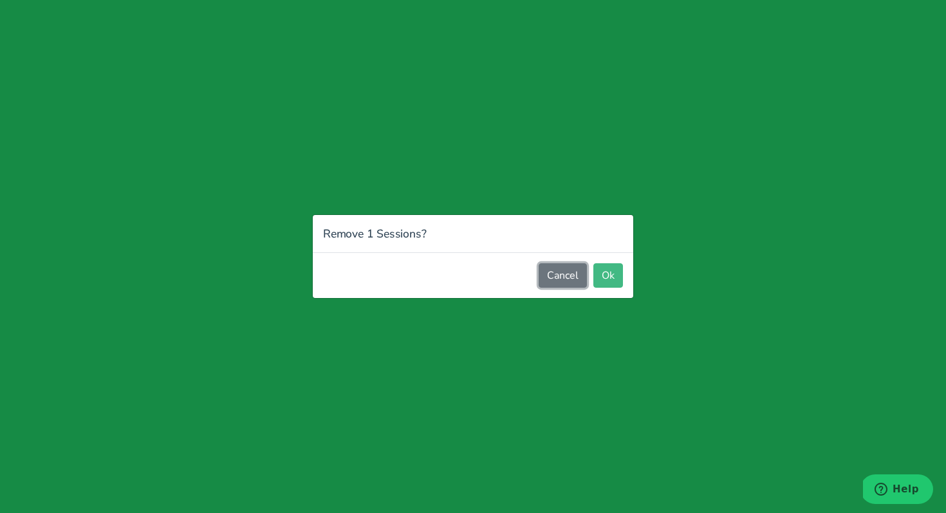
click at [566, 273] on button "Cancel" at bounding box center [562, 275] width 48 height 24
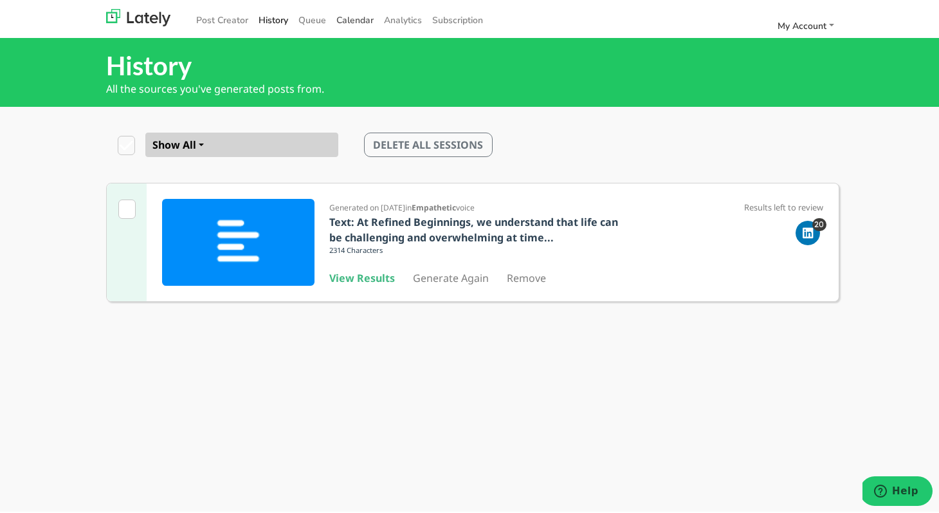
click at [345, 23] on span "Calendar" at bounding box center [354, 18] width 37 height 12
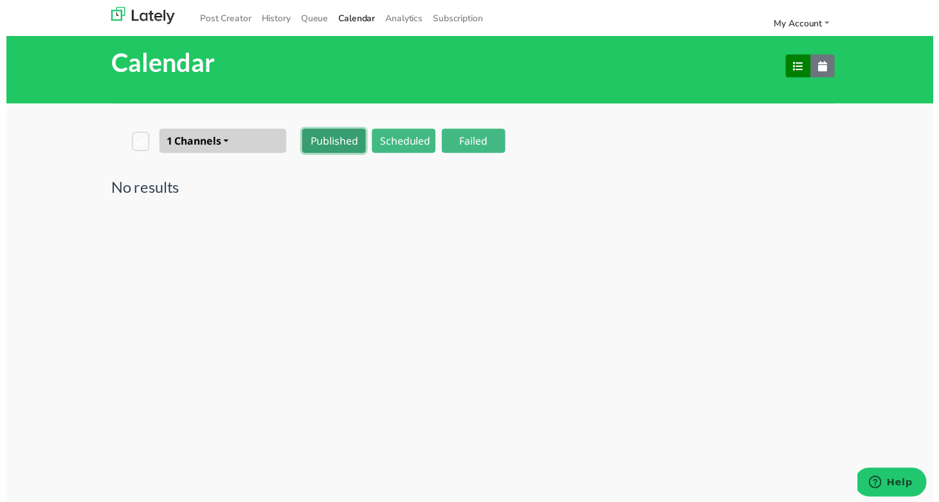
click at [335, 150] on button "Published" at bounding box center [332, 143] width 64 height 24
click at [337, 211] on div "Calendar 1 Channels LinkedIn Renet'e Washington LPC, LMHC Published Scheduled F…" at bounding box center [473, 279] width 946 height 513
click at [398, 133] on button "Scheduled" at bounding box center [403, 143] width 64 height 24
click at [398, 145] on button "Scheduled" at bounding box center [403, 143] width 64 height 24
click at [799, 73] on button "button" at bounding box center [803, 66] width 26 height 23
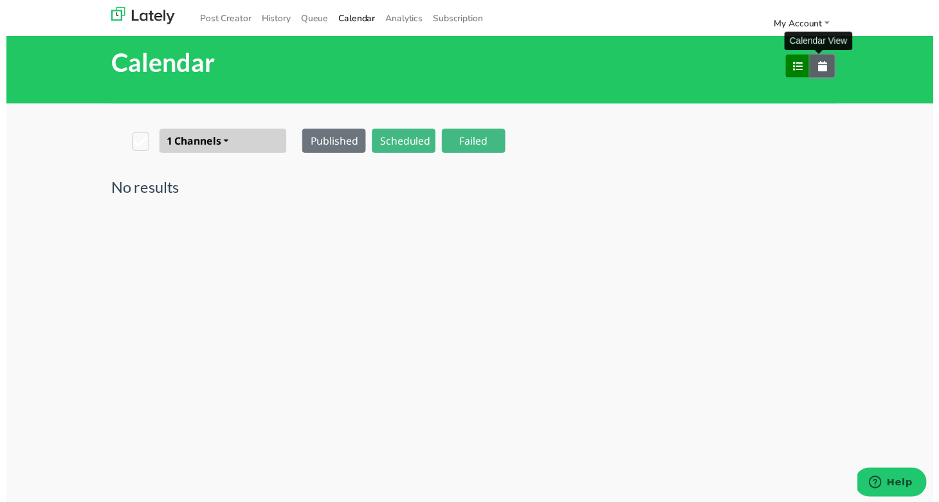
click at [829, 71] on button "button" at bounding box center [827, 66] width 24 height 23
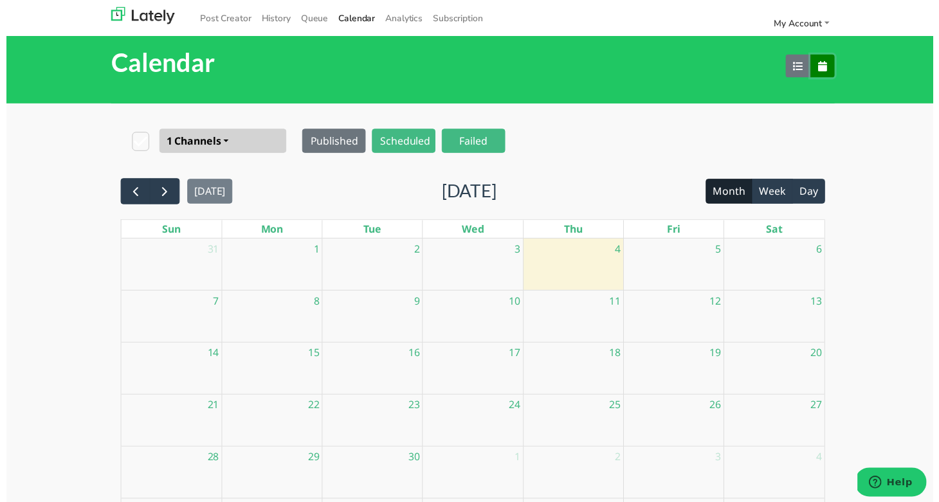
click at [578, 277] on div at bounding box center [574, 273] width 101 height 21
click at [578, 275] on div at bounding box center [574, 273] width 101 height 21
click at [805, 68] on button "button" at bounding box center [803, 66] width 26 height 23
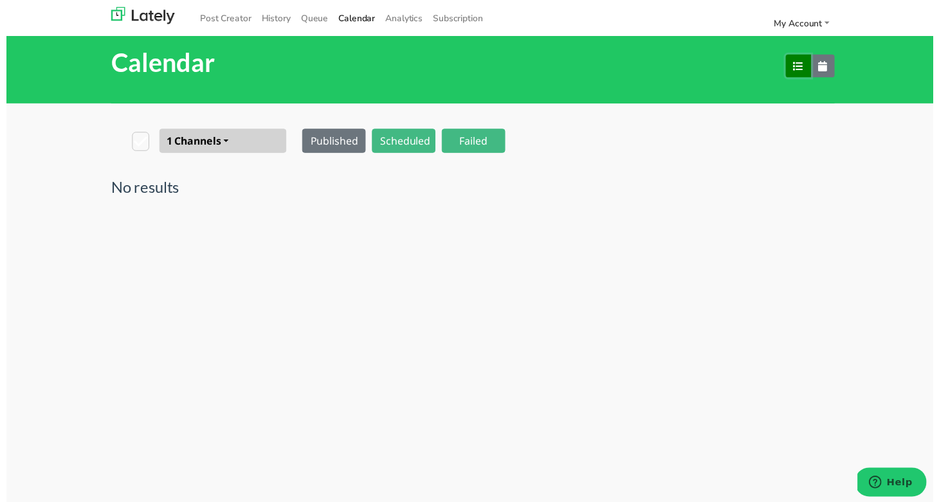
click at [805, 68] on button "button" at bounding box center [803, 66] width 26 height 23
click at [829, 24] on link "My Account" at bounding box center [806, 24] width 67 height 21
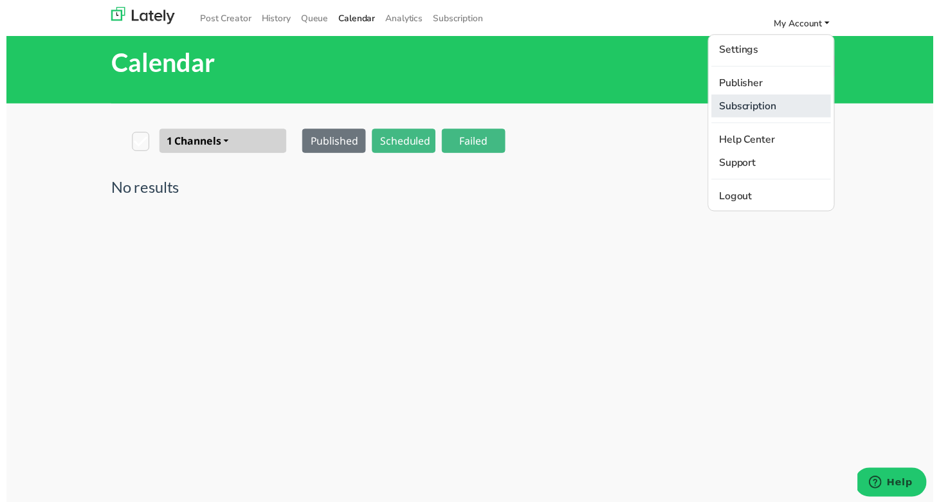
click at [752, 116] on link "Subscription" at bounding box center [775, 107] width 121 height 23
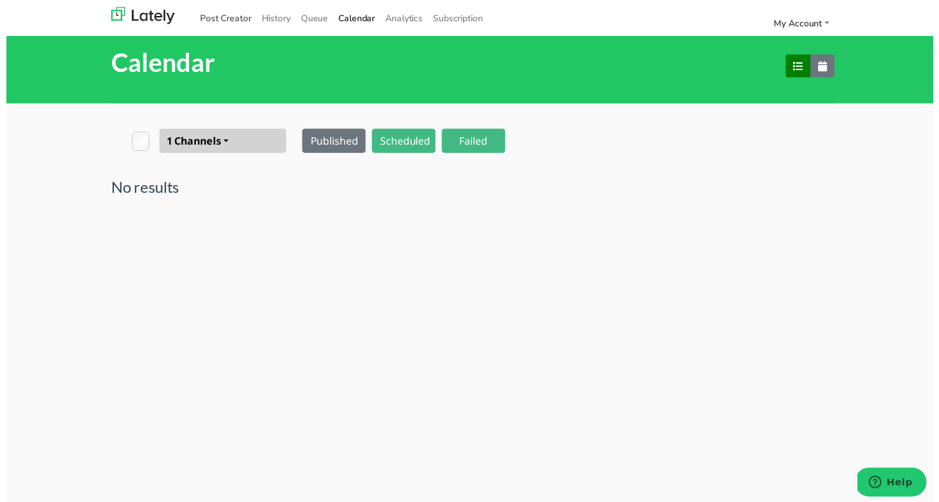
click at [221, 21] on link "Post Creator" at bounding box center [222, 18] width 62 height 21
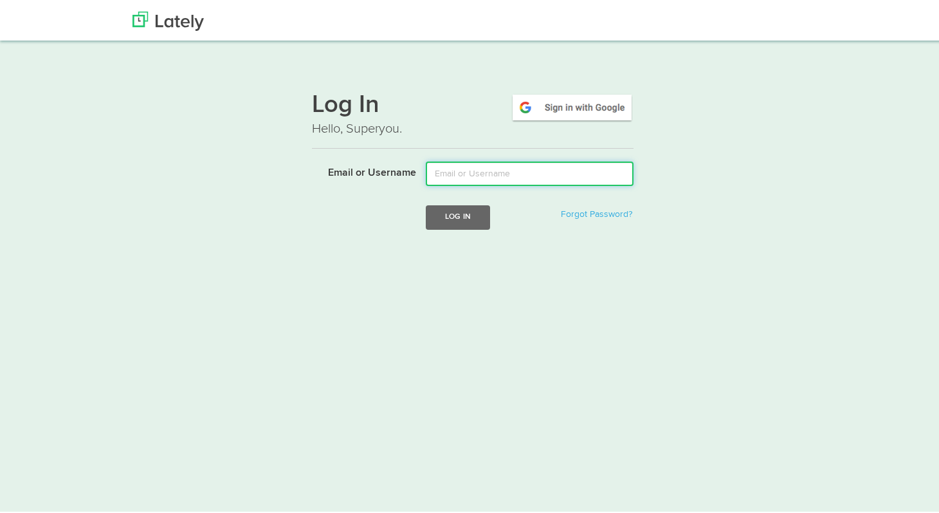
click at [481, 169] on input "Email or Username" at bounding box center [530, 172] width 208 height 24
type input "renete@refinedatl.com"
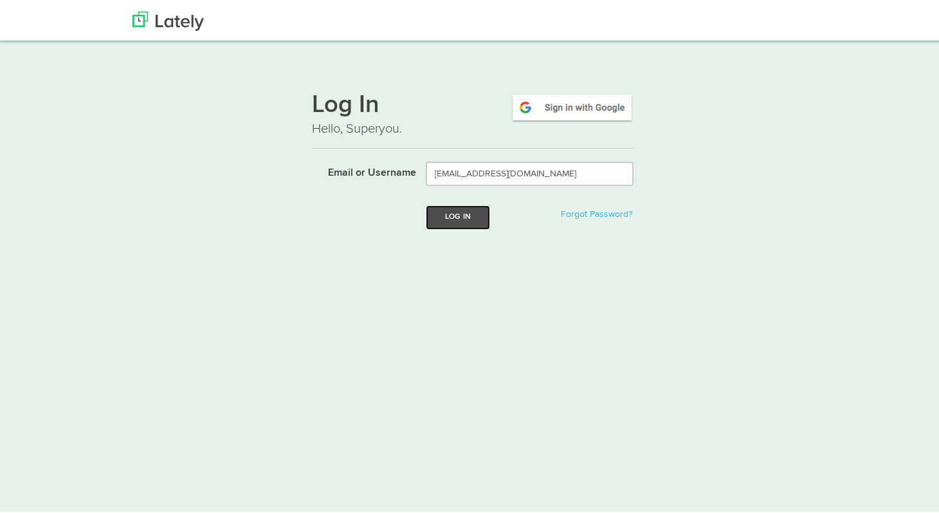
click at [454, 218] on button "Log In" at bounding box center [458, 215] width 64 height 24
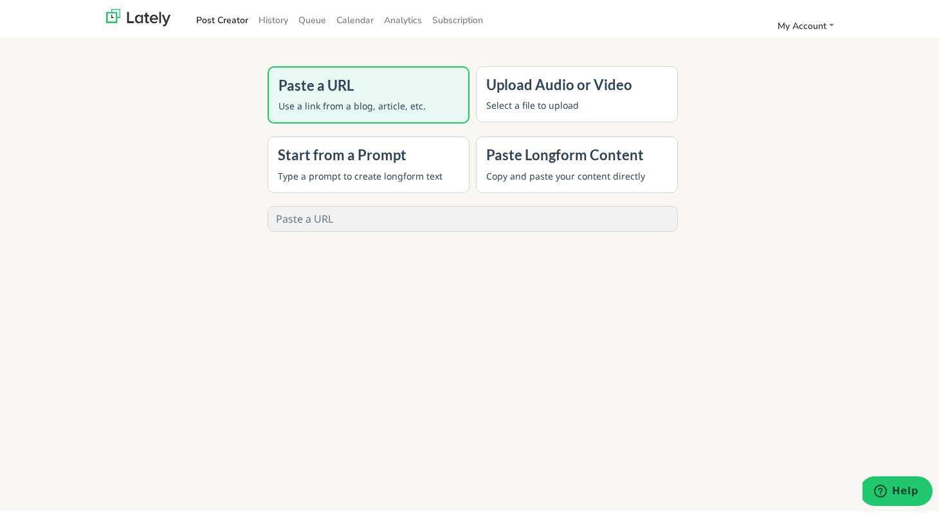
click at [434, 135] on div "Start from a Prompt Type a prompt to create longform text" at bounding box center [369, 162] width 202 height 56
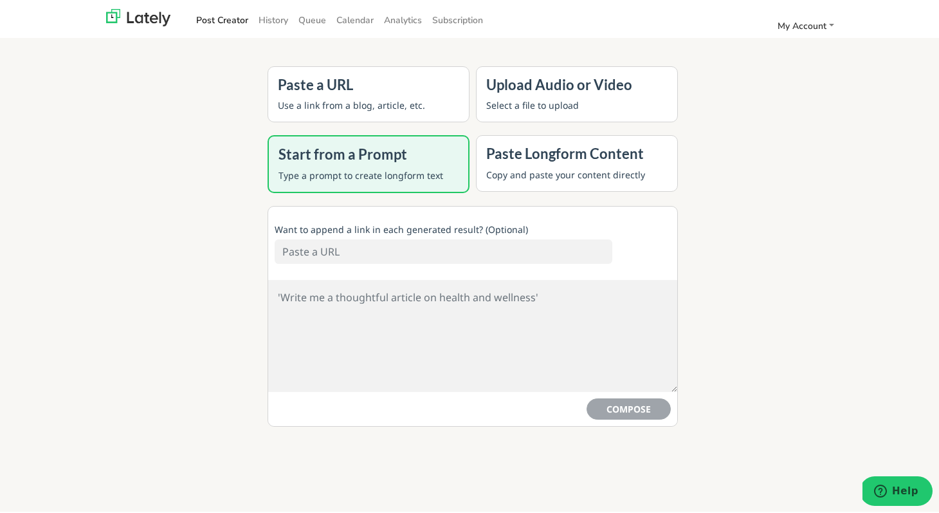
click at [430, 113] on div "Paste a URL Use a link from a blog, article, etc." at bounding box center [369, 92] width 202 height 56
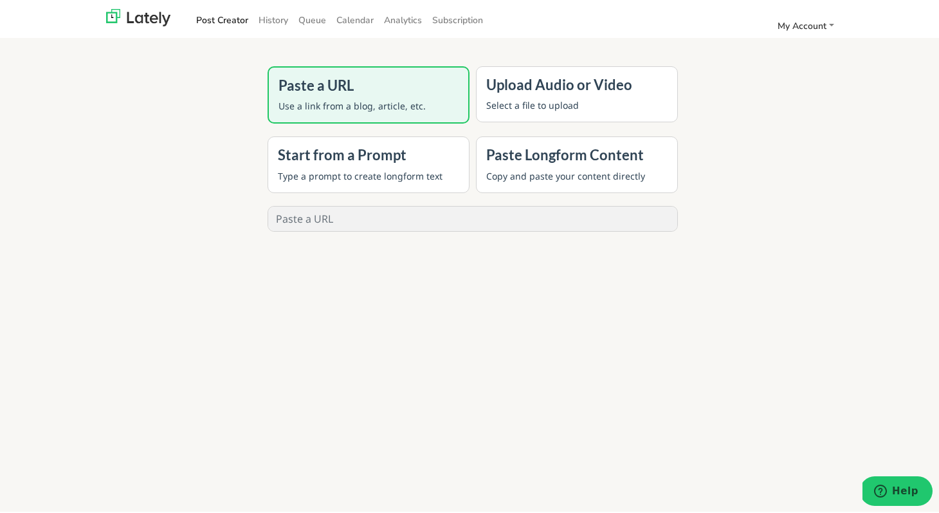
click at [410, 214] on input "text" at bounding box center [472, 217] width 409 height 24
paste input "[URL][DOMAIN_NAME]"
type input "[URL][DOMAIN_NAME]"
click at [457, 255] on button "GENERATE" at bounding box center [472, 260] width 102 height 28
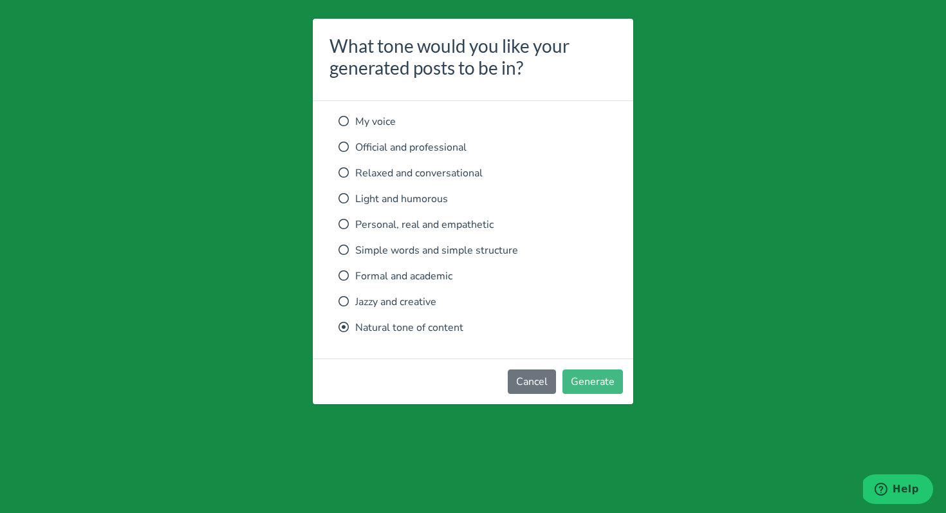
click at [439, 229] on p "Personal, real and empathetic" at bounding box center [472, 224] width 269 height 15
click at [593, 384] on button "Generate" at bounding box center [592, 381] width 60 height 24
